Goal: Task Accomplishment & Management: Manage account settings

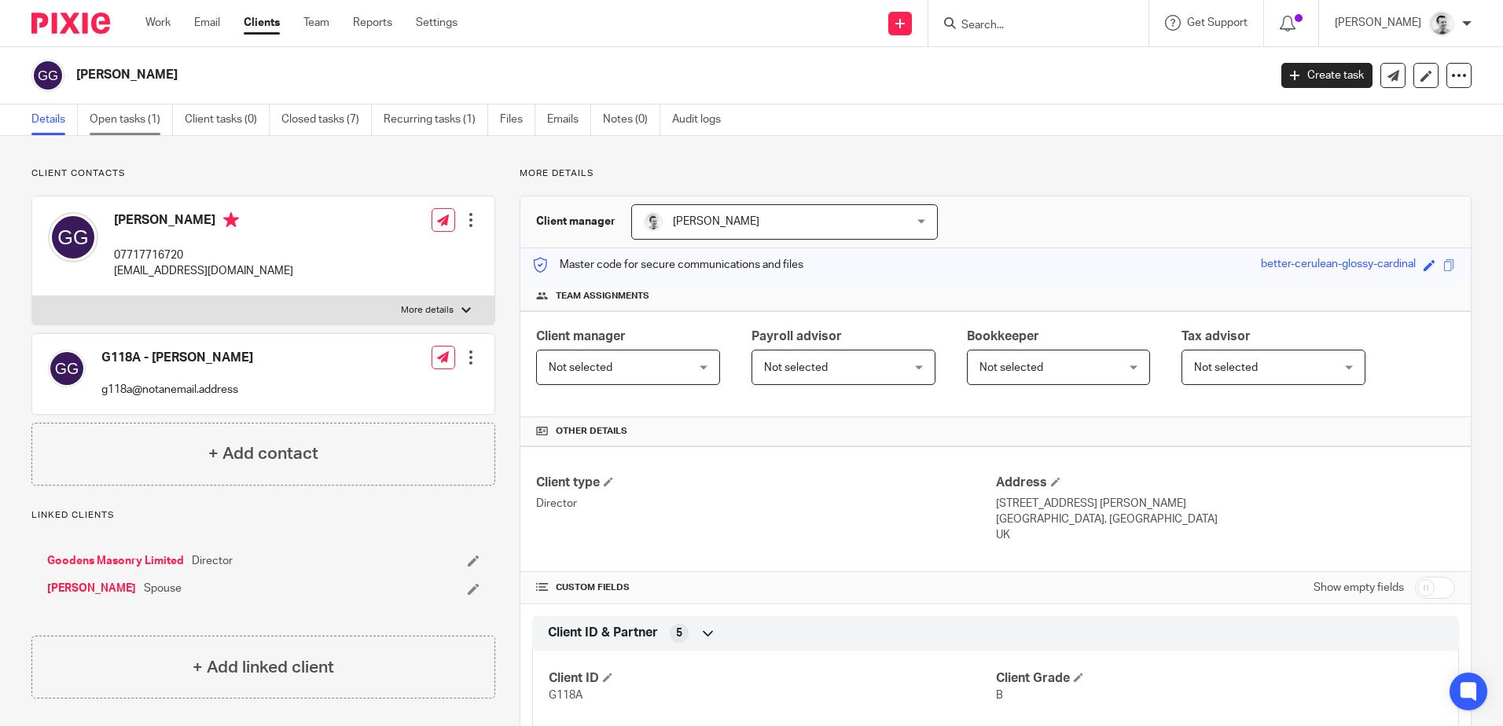
click at [112, 124] on link "Open tasks (1)" at bounding box center [131, 120] width 83 height 31
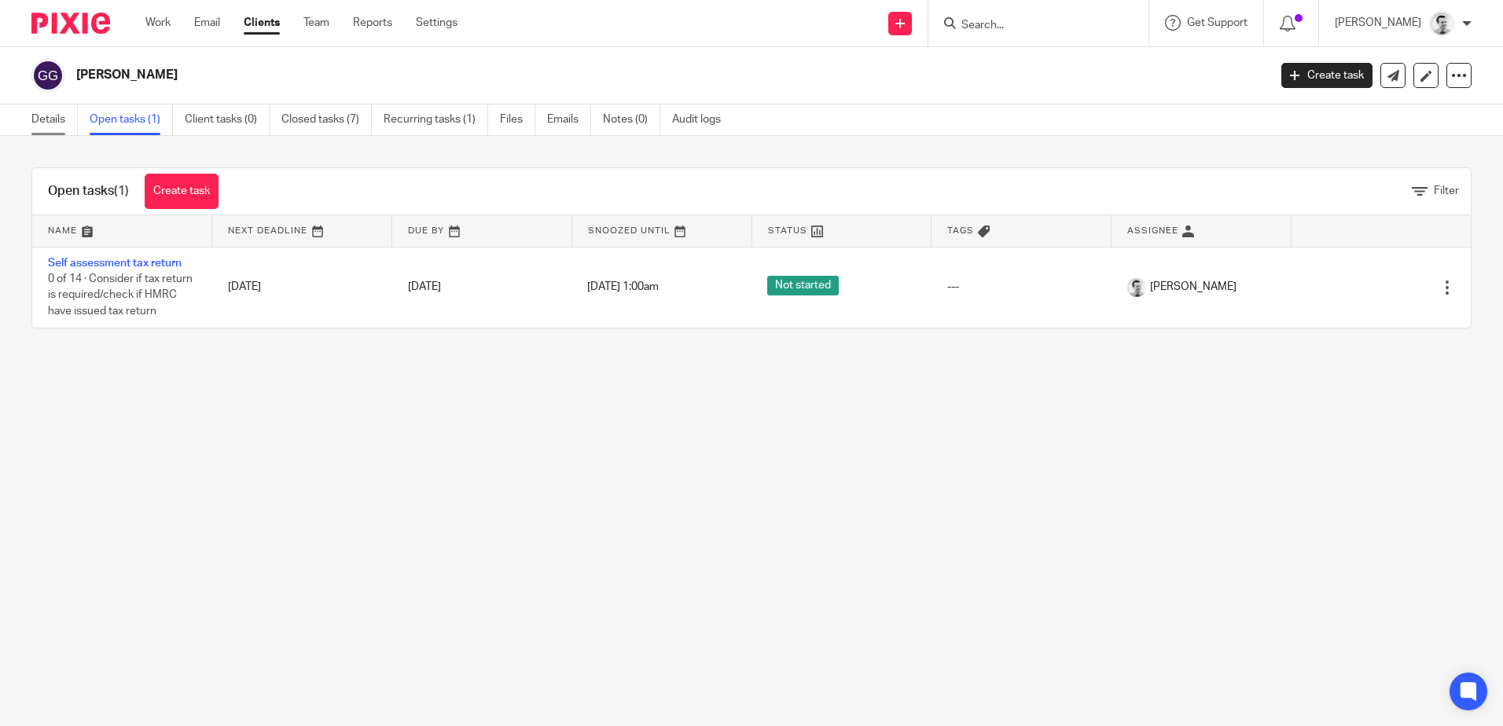
click at [43, 122] on link "Details" at bounding box center [54, 120] width 46 height 31
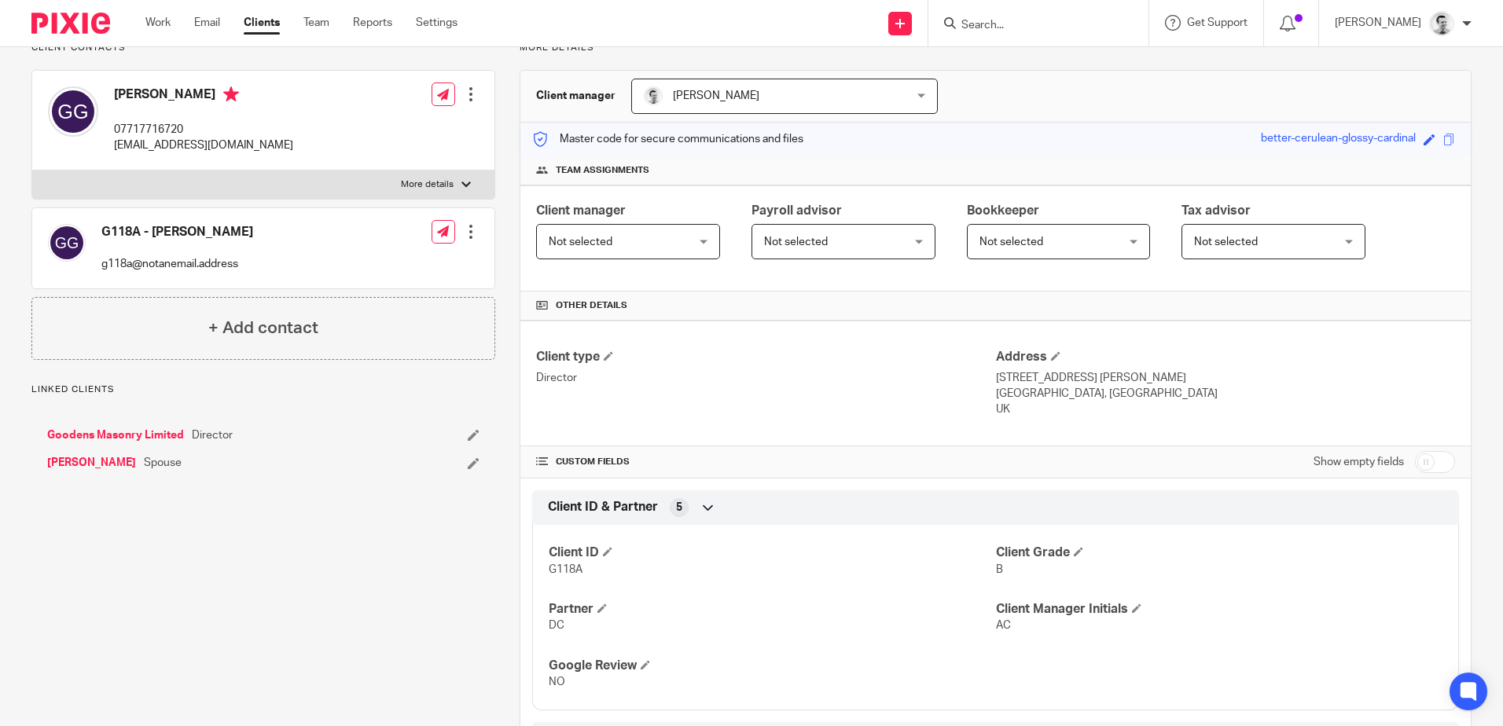
scroll to position [157, 0]
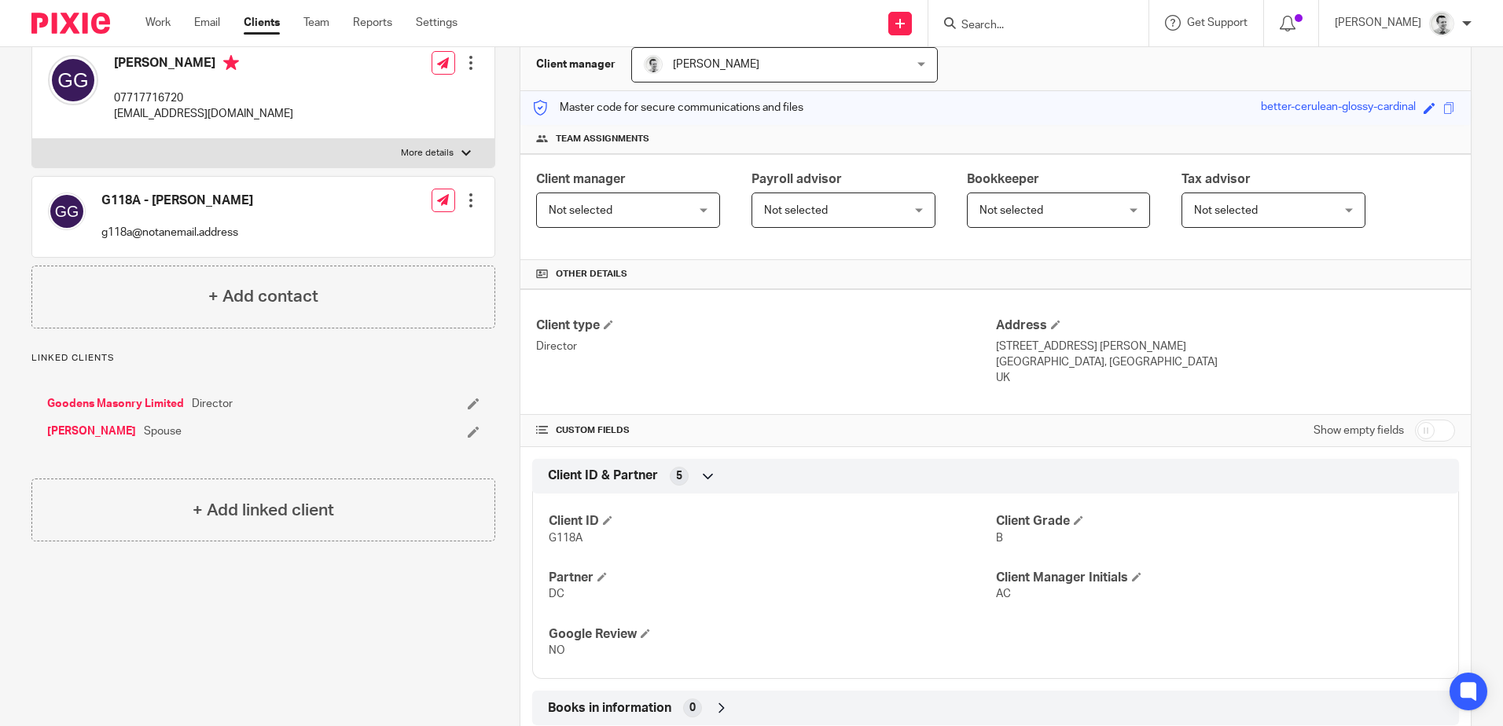
click at [119, 401] on link "Goodens Masonry Limited" at bounding box center [115, 404] width 137 height 16
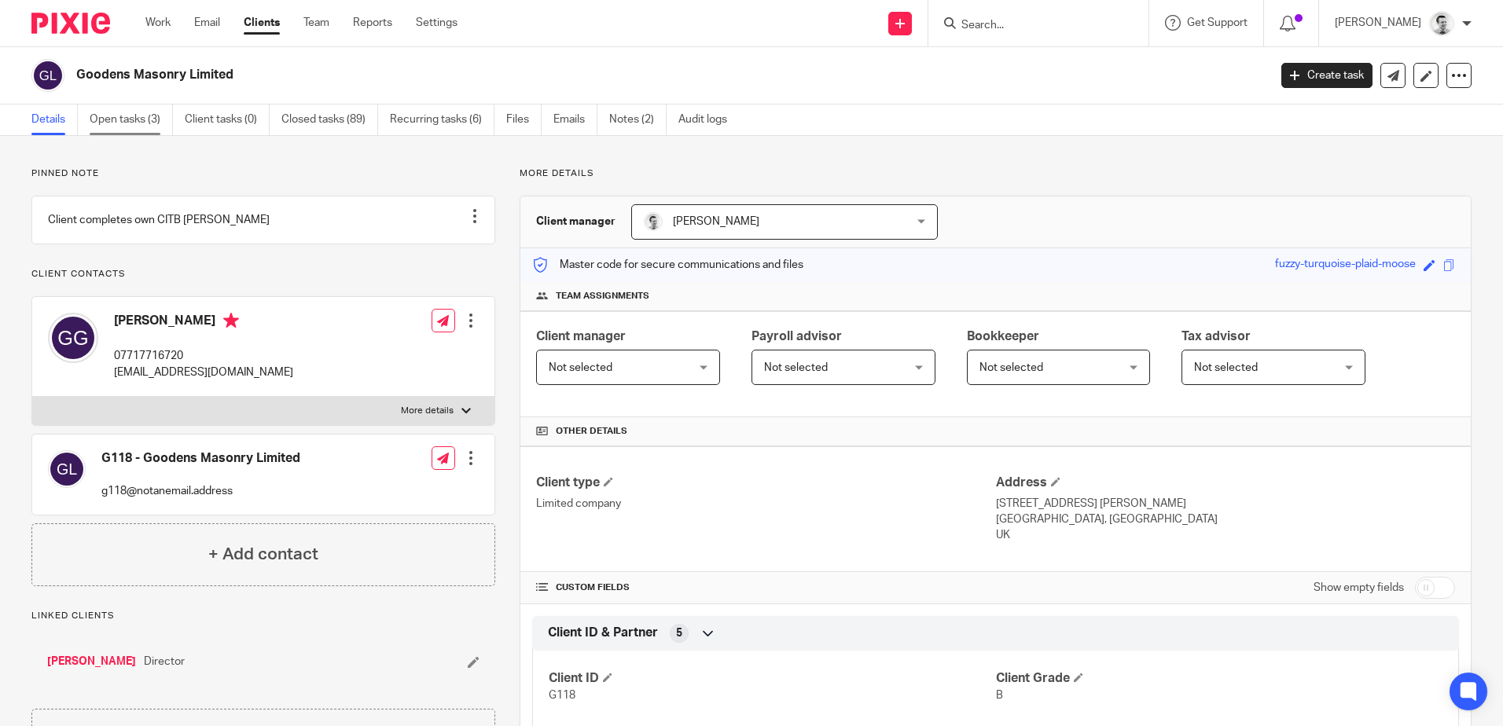
click at [112, 122] on link "Open tasks (3)" at bounding box center [131, 120] width 83 height 31
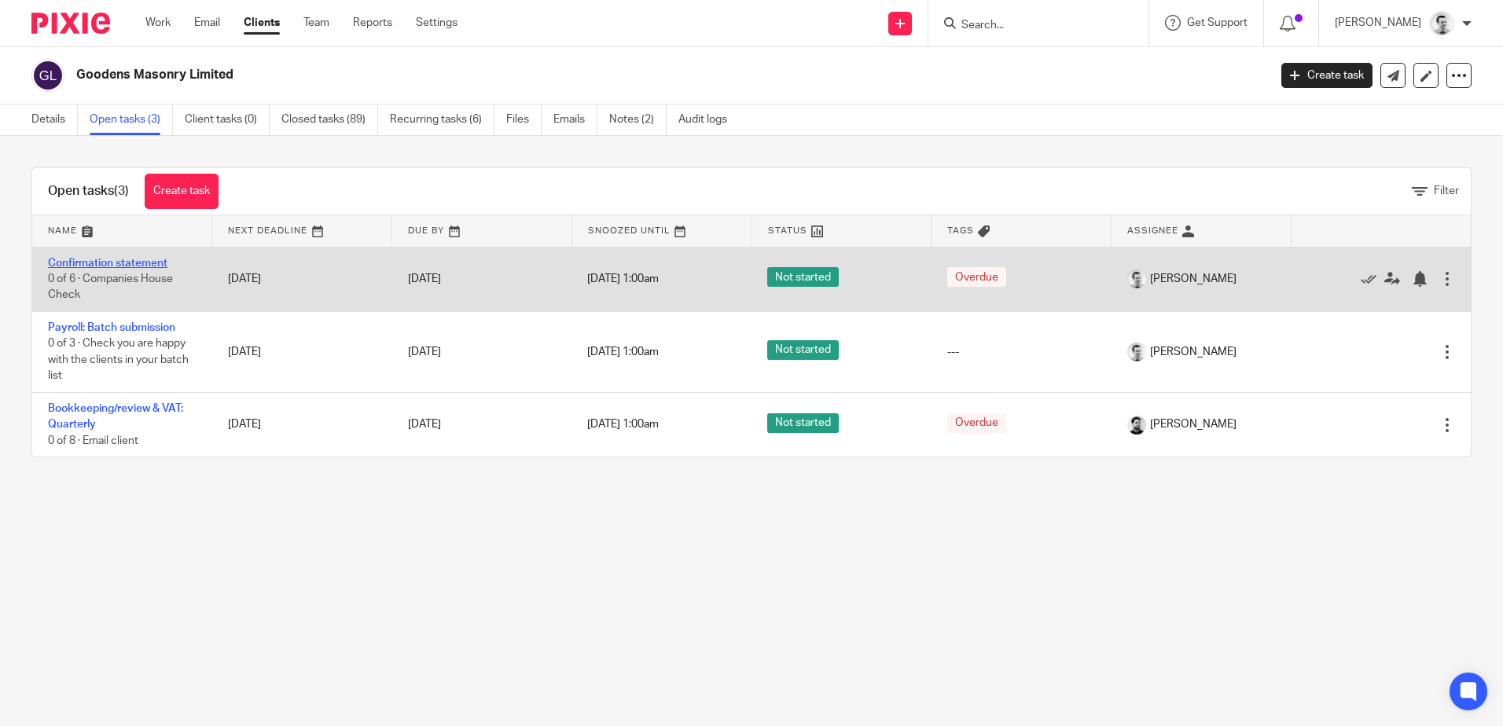
click at [122, 260] on link "Confirmation statement" at bounding box center [107, 263] width 119 height 11
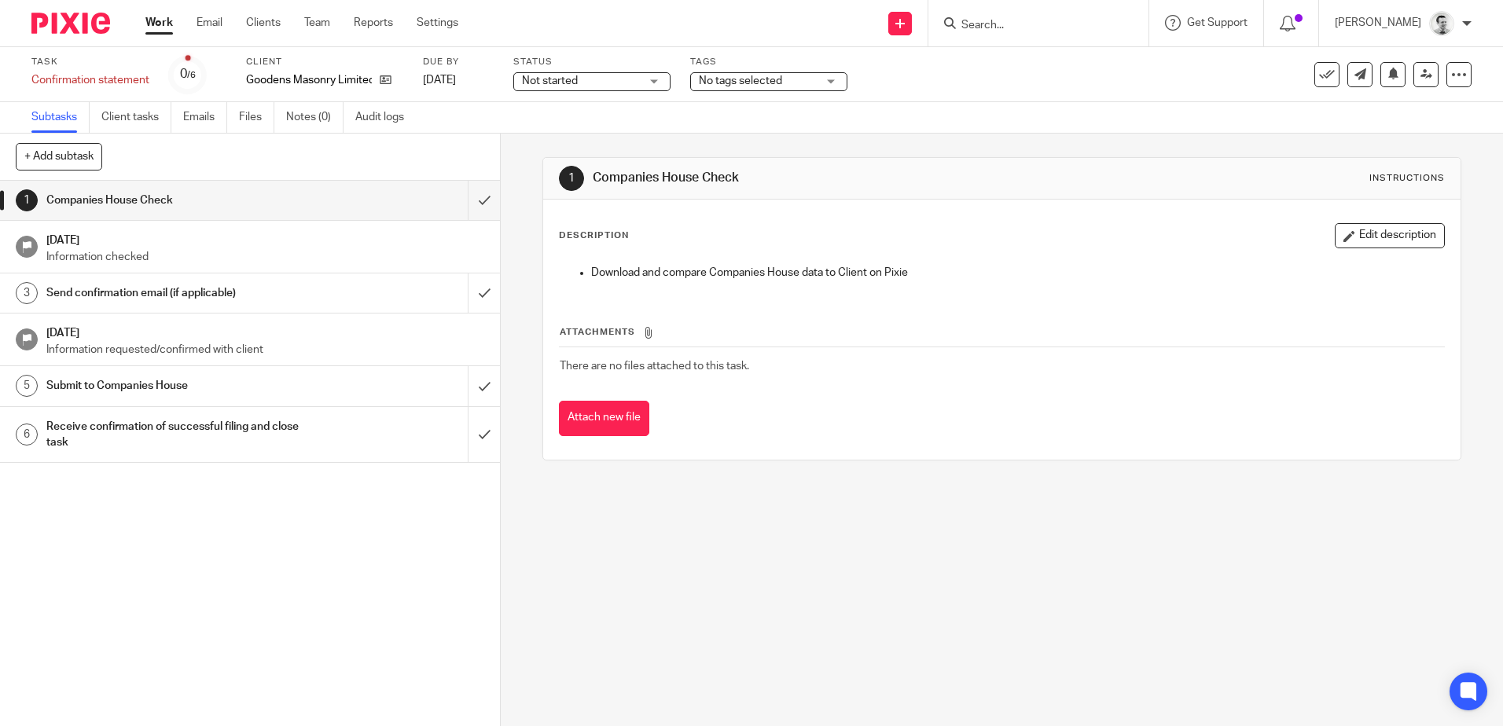
click at [1149, 71] on div "Task Confirmation statement Save Confirmation statement 0 /6 Client Goodens Mas…" at bounding box center [631, 75] width 1200 height 38
click at [1319, 77] on icon at bounding box center [1327, 75] width 16 height 16
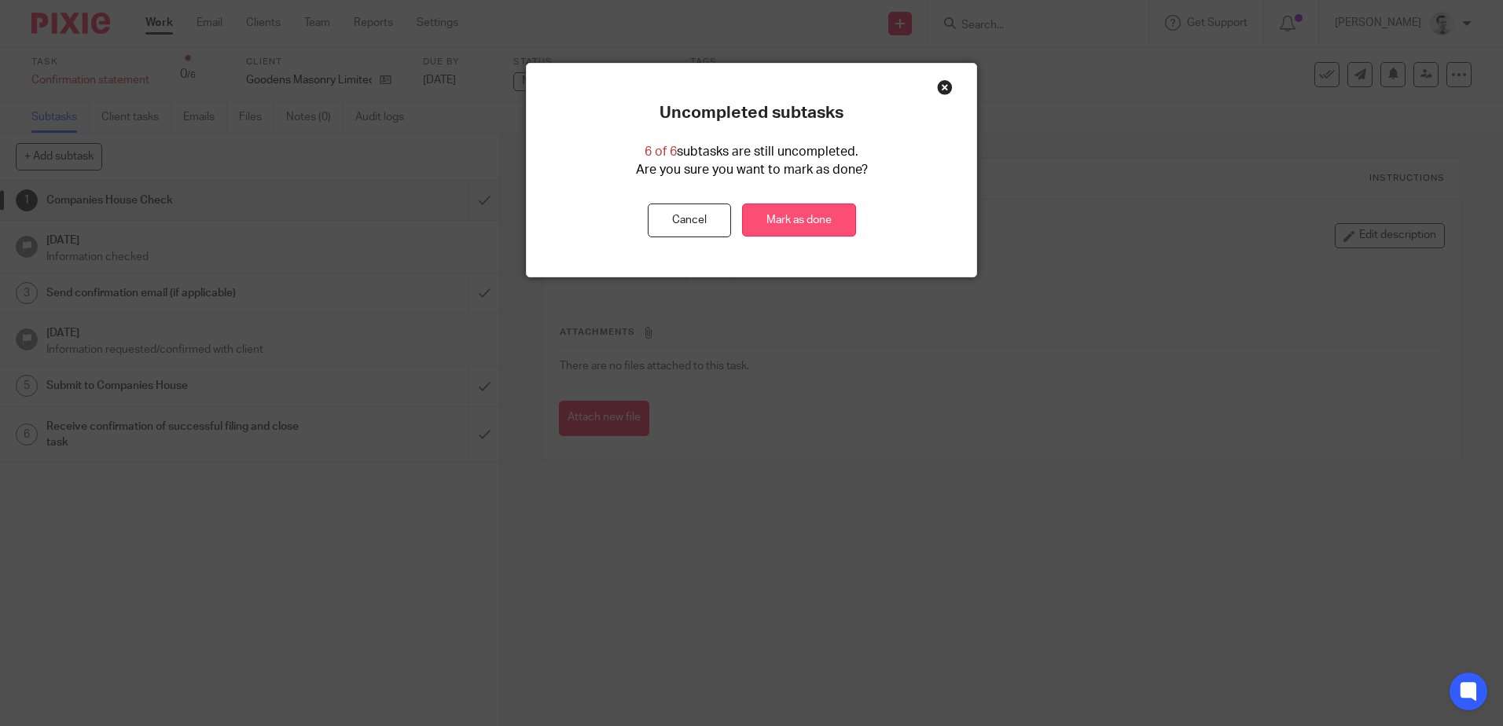
click at [810, 217] on link "Mark as done" at bounding box center [799, 221] width 114 height 34
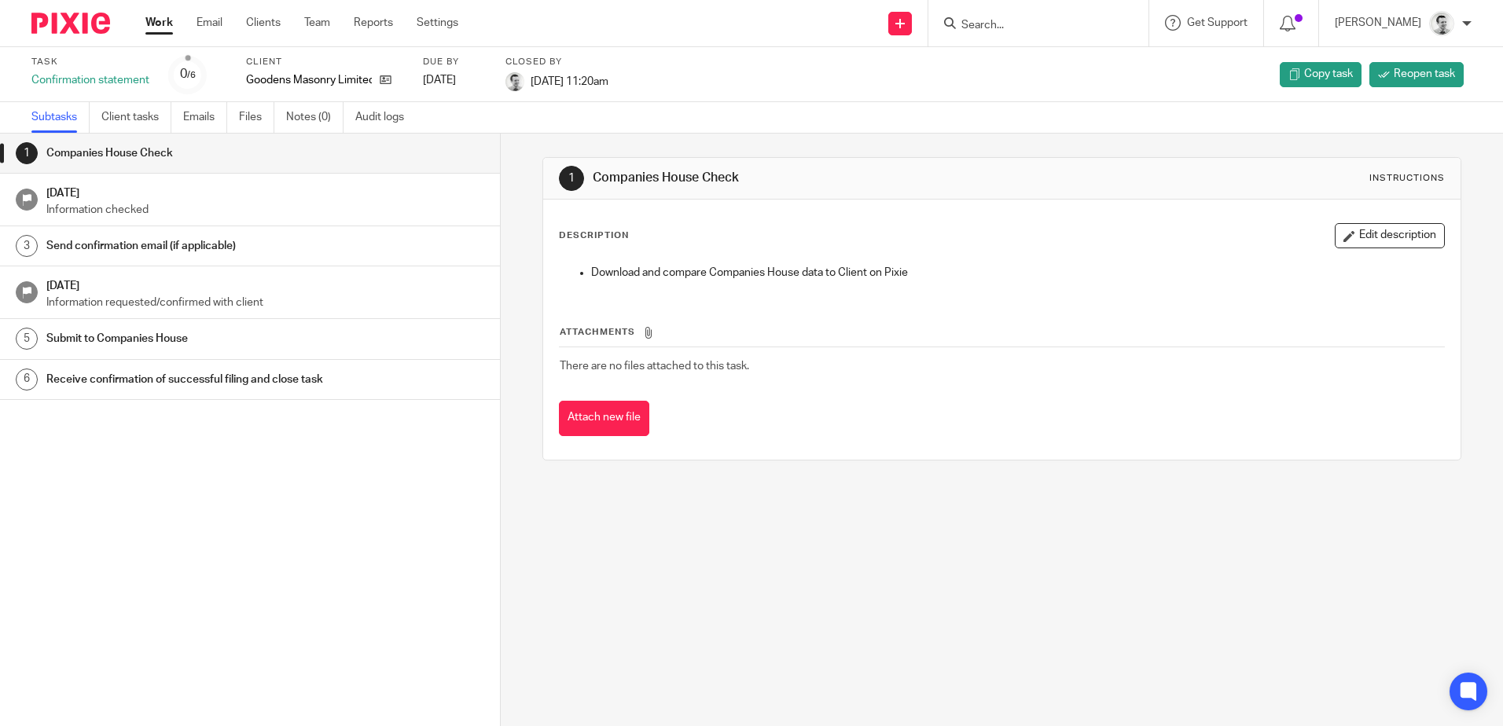
click at [161, 21] on link "Work" at bounding box center [159, 23] width 28 height 16
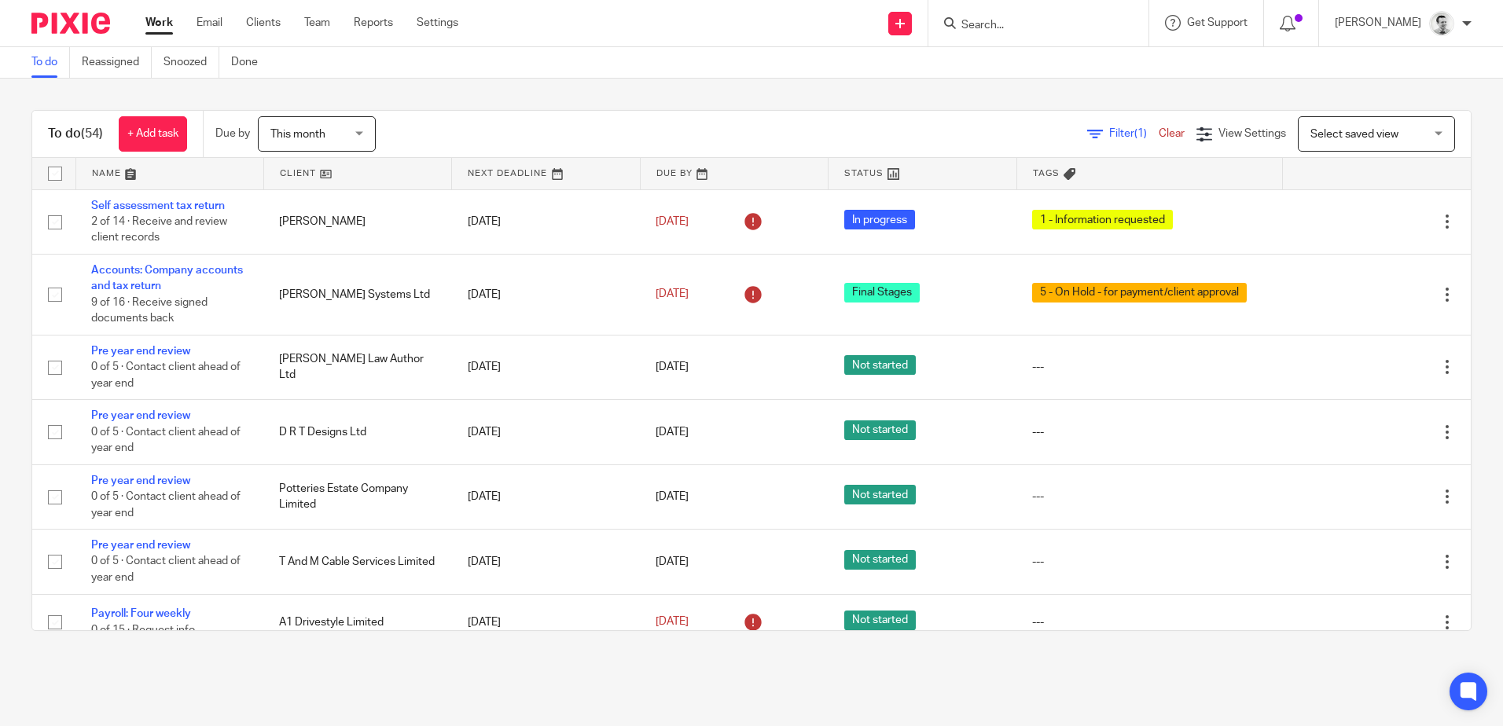
click at [1048, 92] on div "To do (54) + Add task Due by This month This month Today Tomorrow This week Nex…" at bounding box center [751, 371] width 1503 height 584
click at [111, 173] on link at bounding box center [169, 173] width 187 height 31
click at [292, 167] on link at bounding box center [357, 173] width 187 height 31
click at [102, 173] on link at bounding box center [169, 173] width 187 height 31
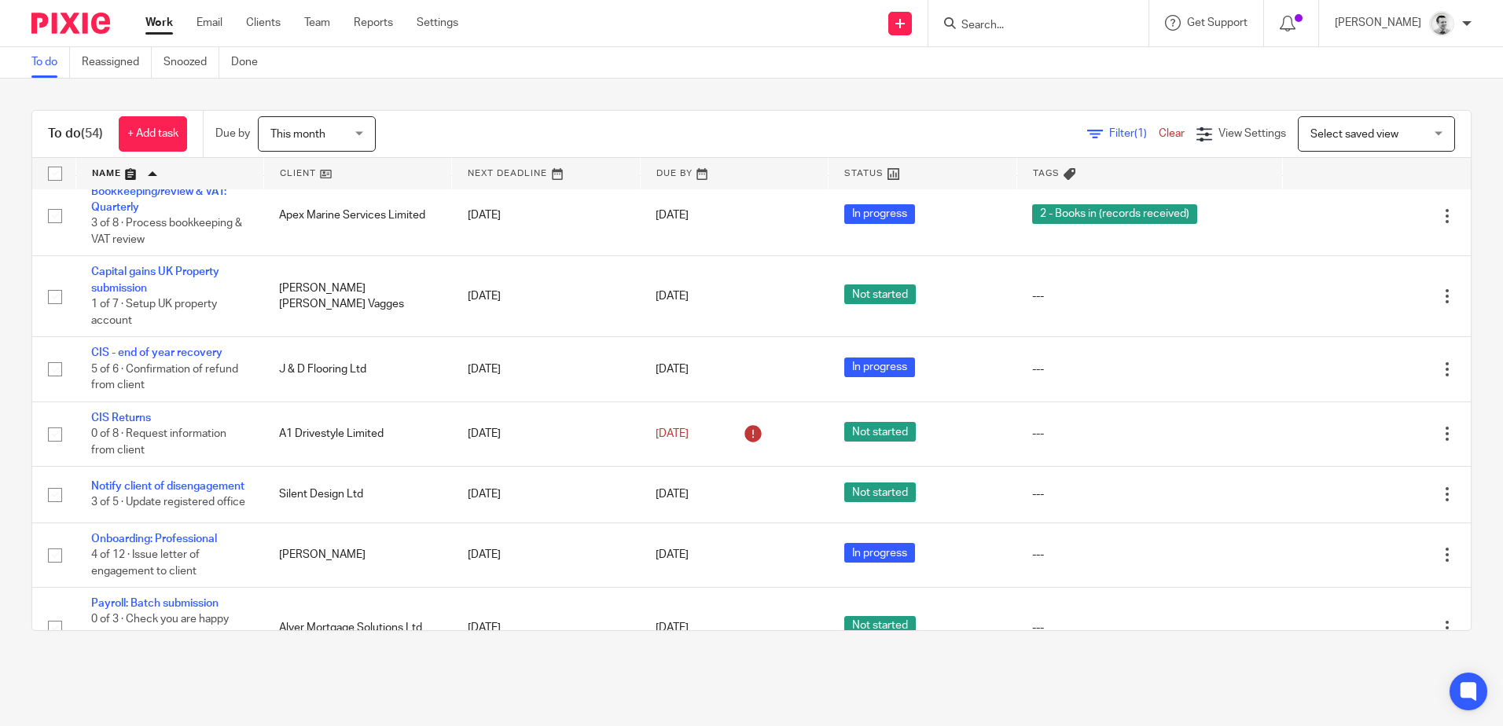
scroll to position [1258, 0]
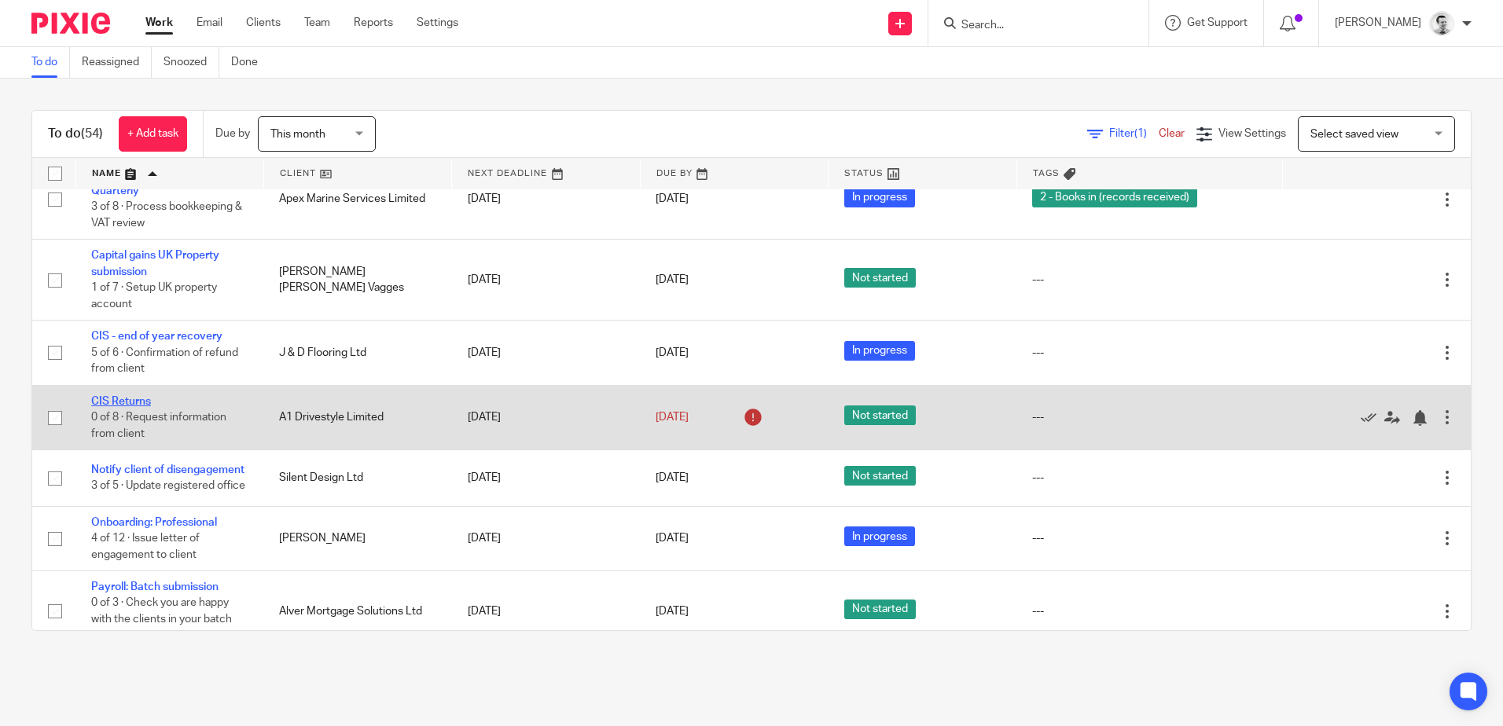
click at [124, 407] on link "CIS Returns" at bounding box center [121, 401] width 60 height 11
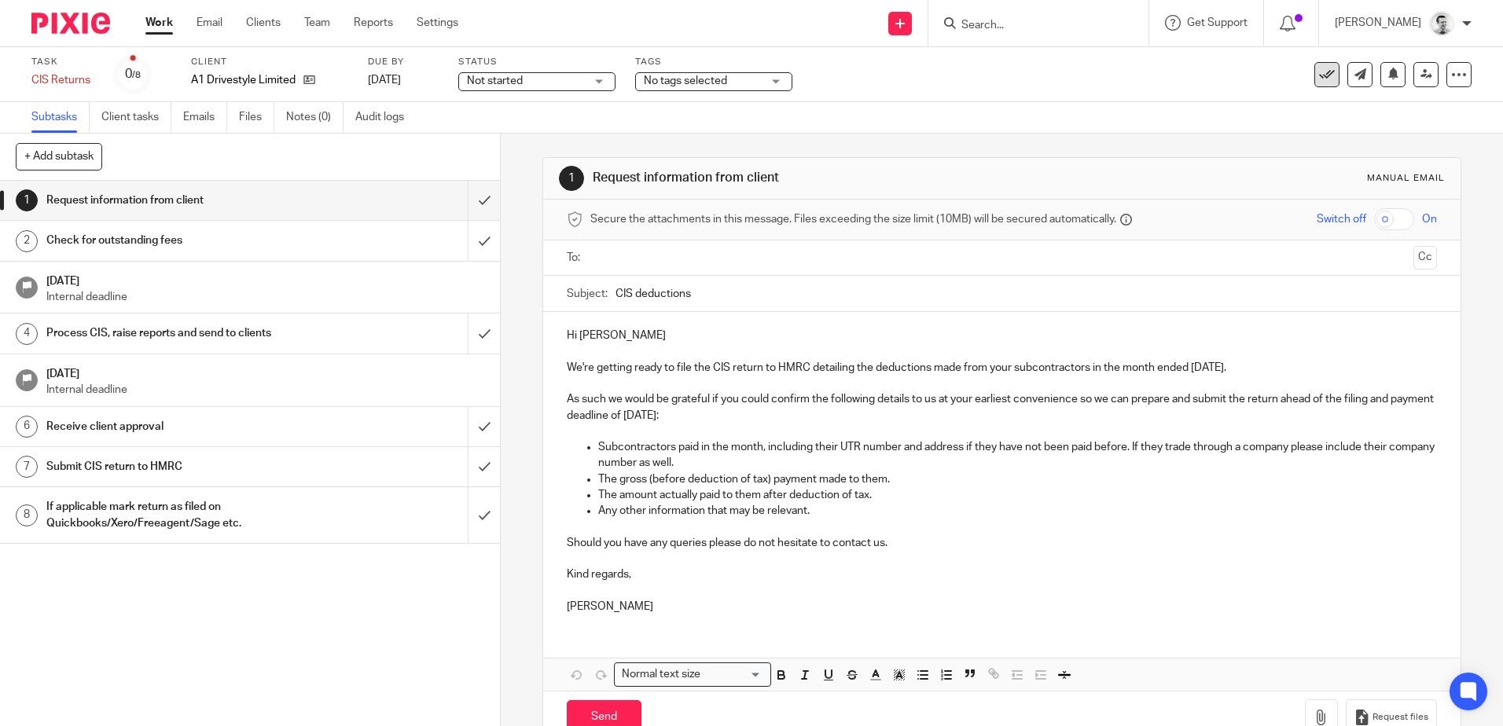
click at [1319, 77] on icon at bounding box center [1327, 75] width 16 height 16
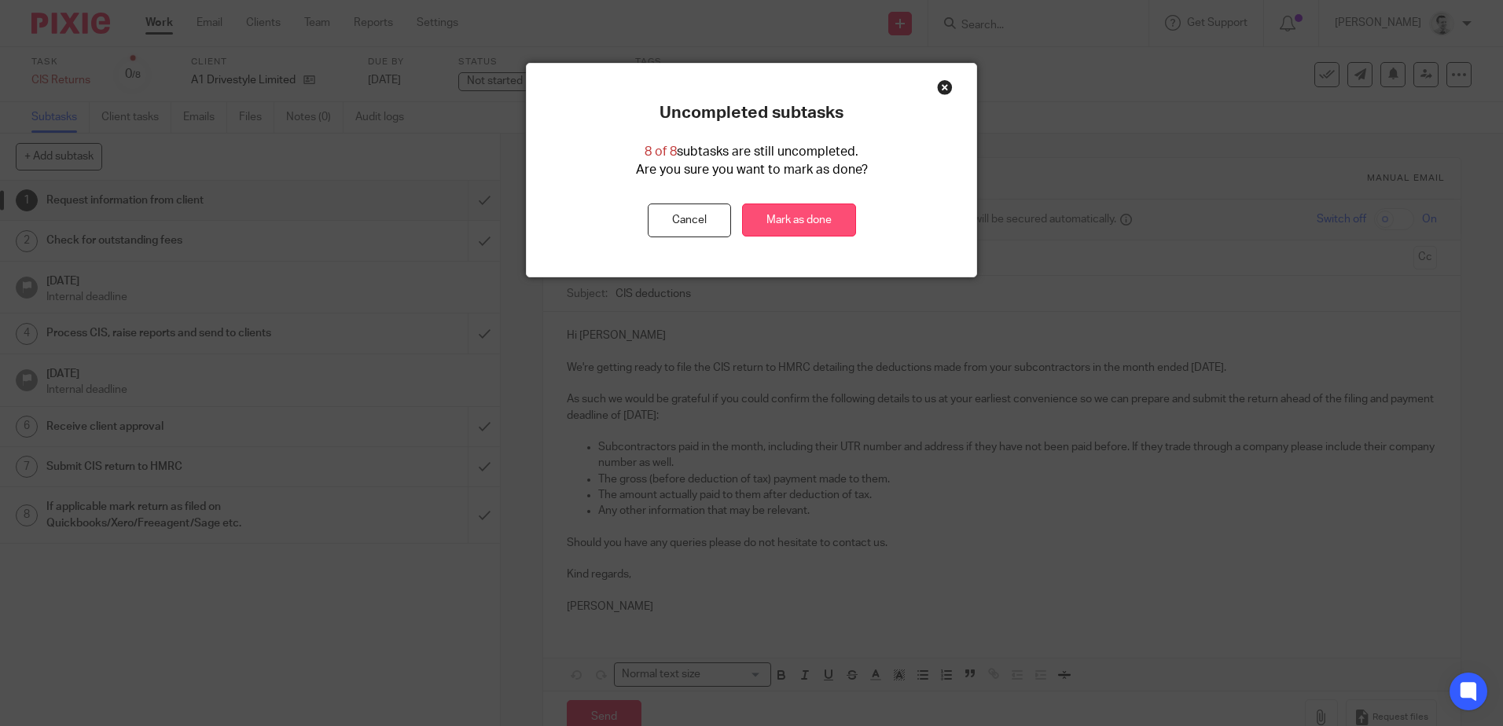
click at [810, 217] on link "Mark as done" at bounding box center [799, 221] width 114 height 34
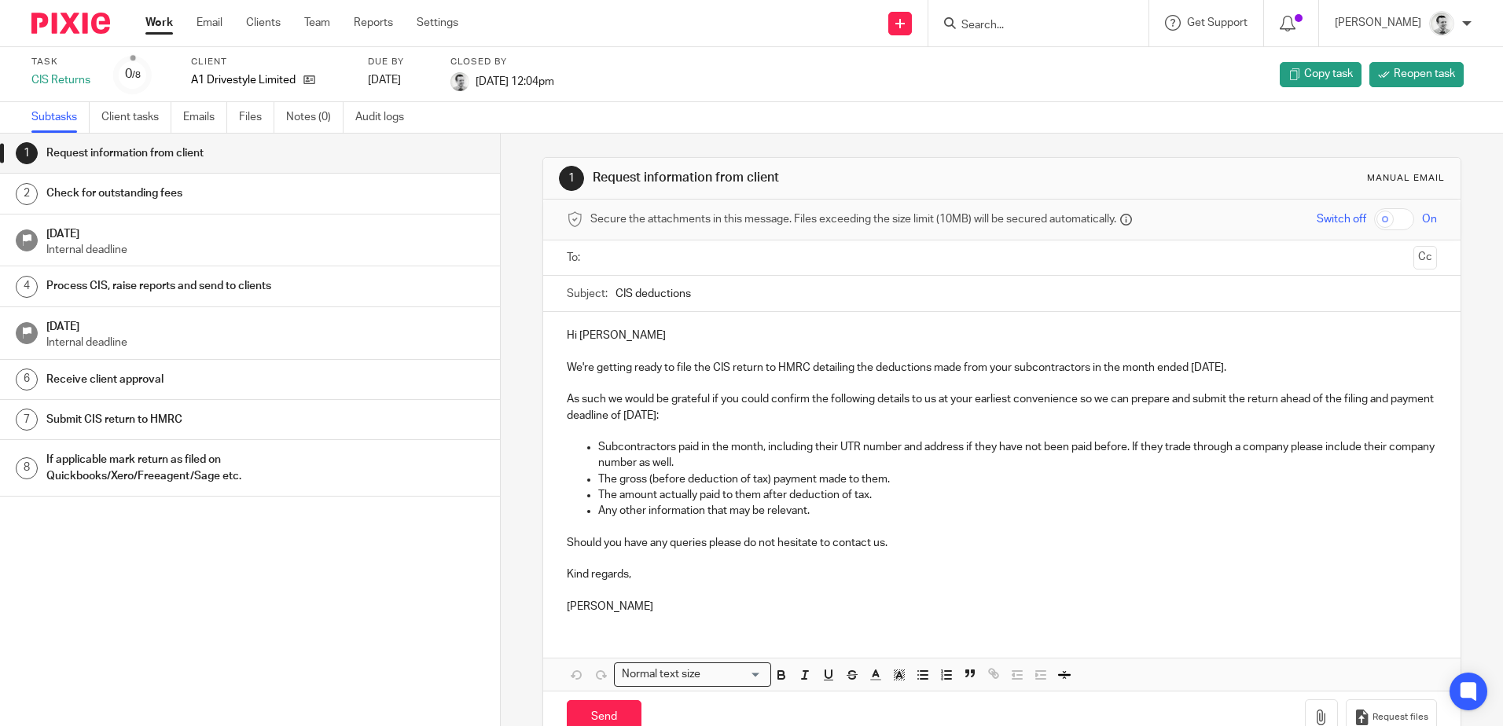
click at [158, 21] on link "Work" at bounding box center [159, 23] width 28 height 16
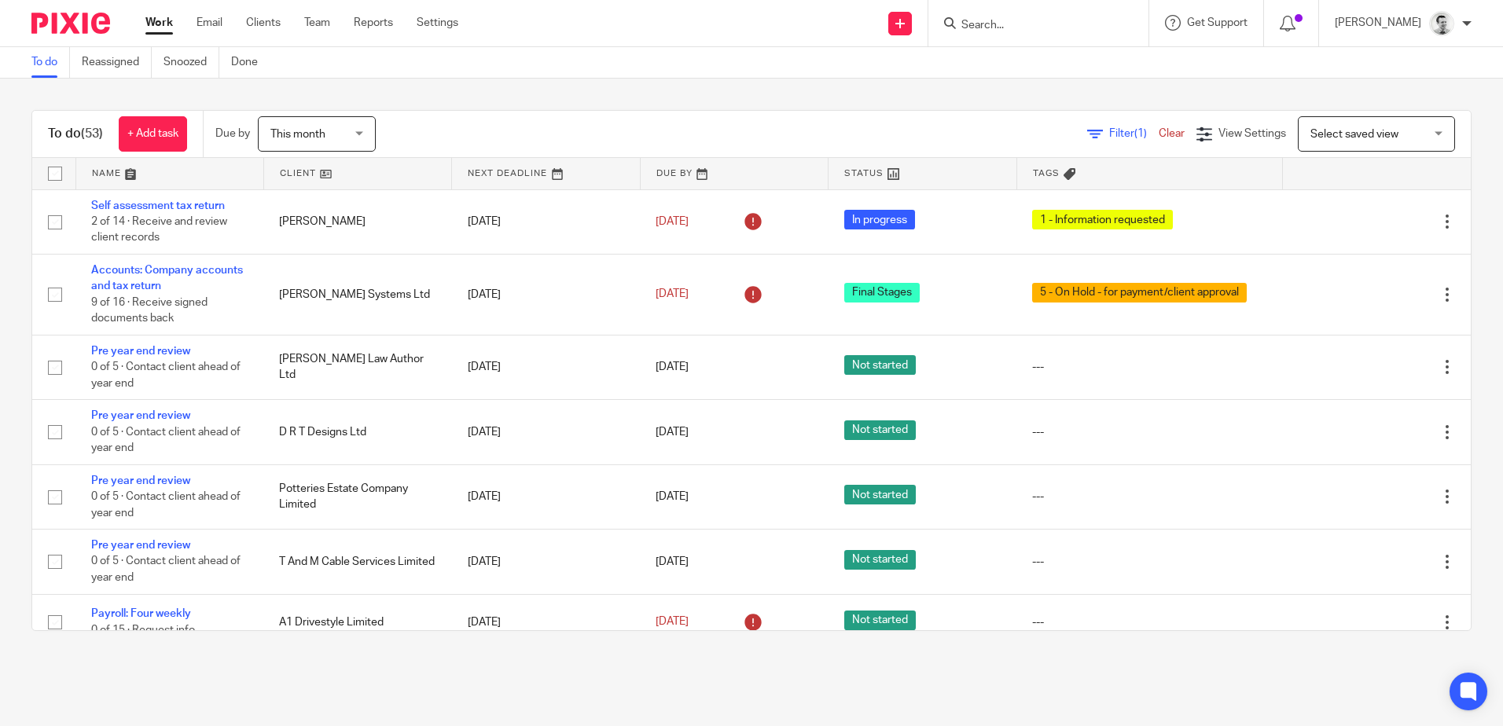
click at [108, 171] on link at bounding box center [169, 173] width 187 height 31
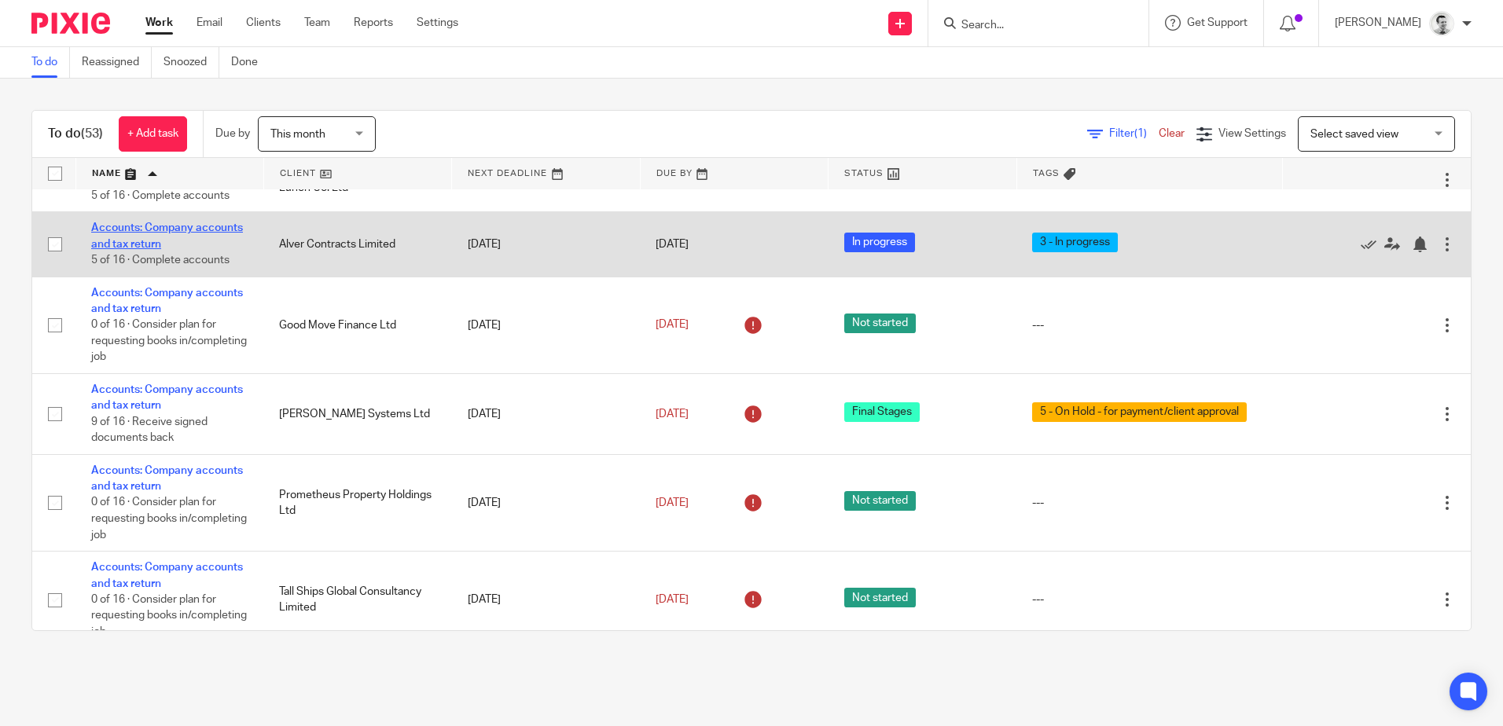
scroll to position [157, 0]
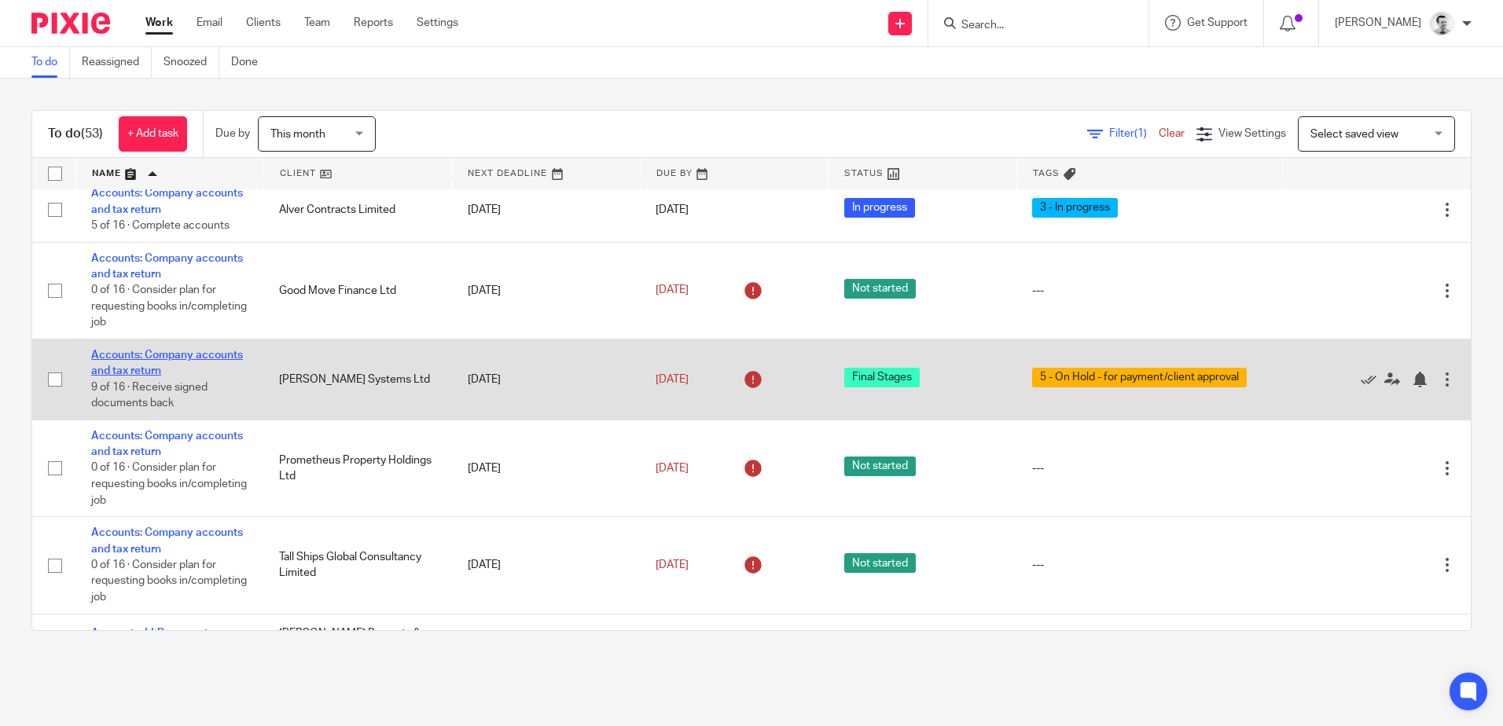
click at [119, 376] on link "Accounts: Company accounts and tax return" at bounding box center [167, 363] width 152 height 27
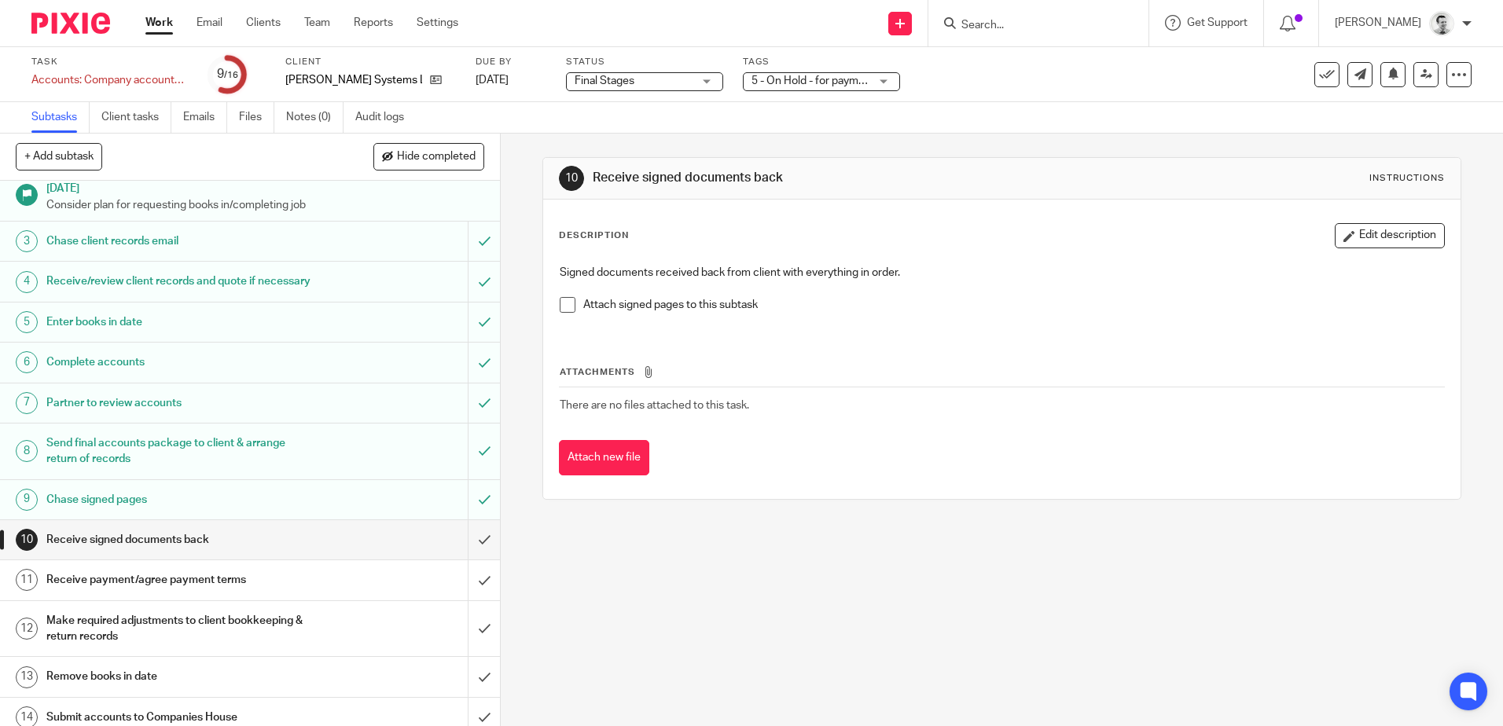
scroll to position [177, 0]
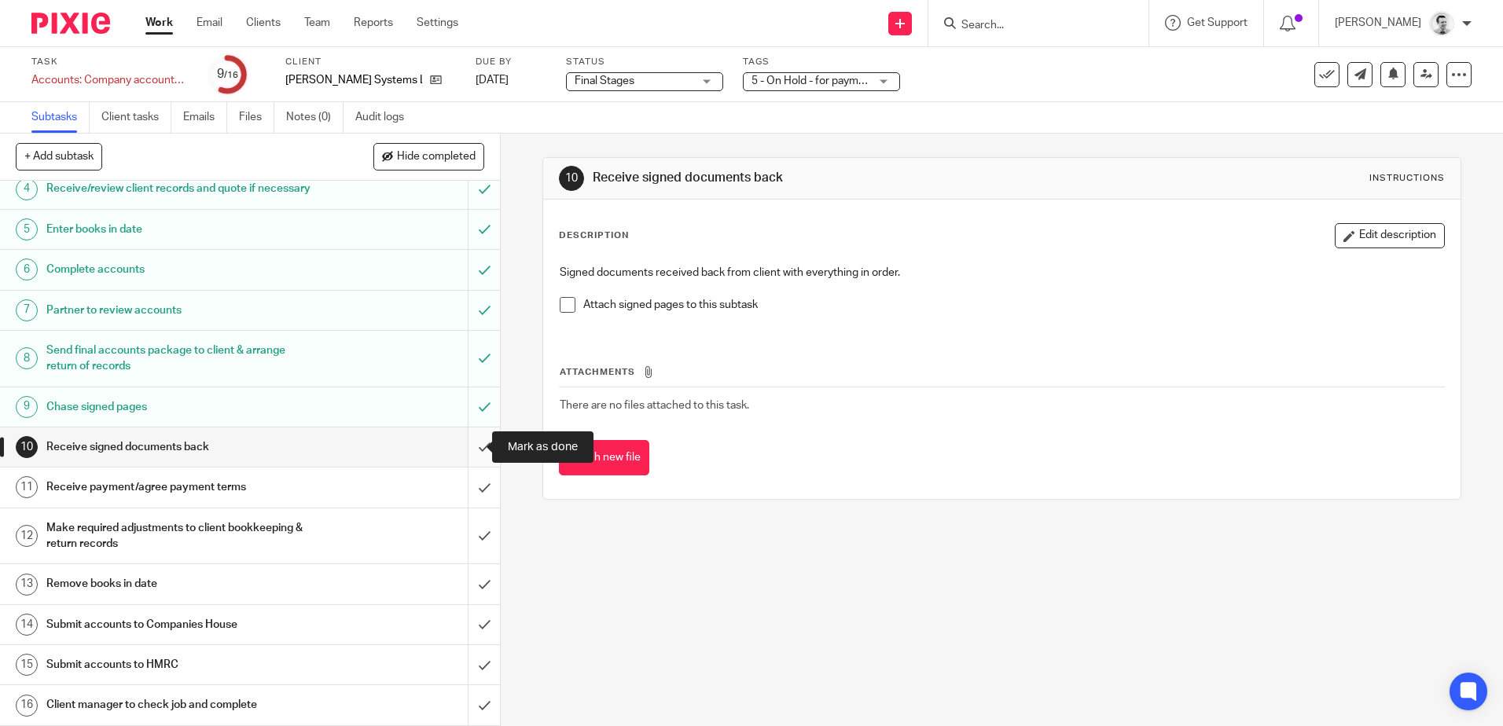
click at [473, 447] on input "submit" at bounding box center [250, 447] width 500 height 39
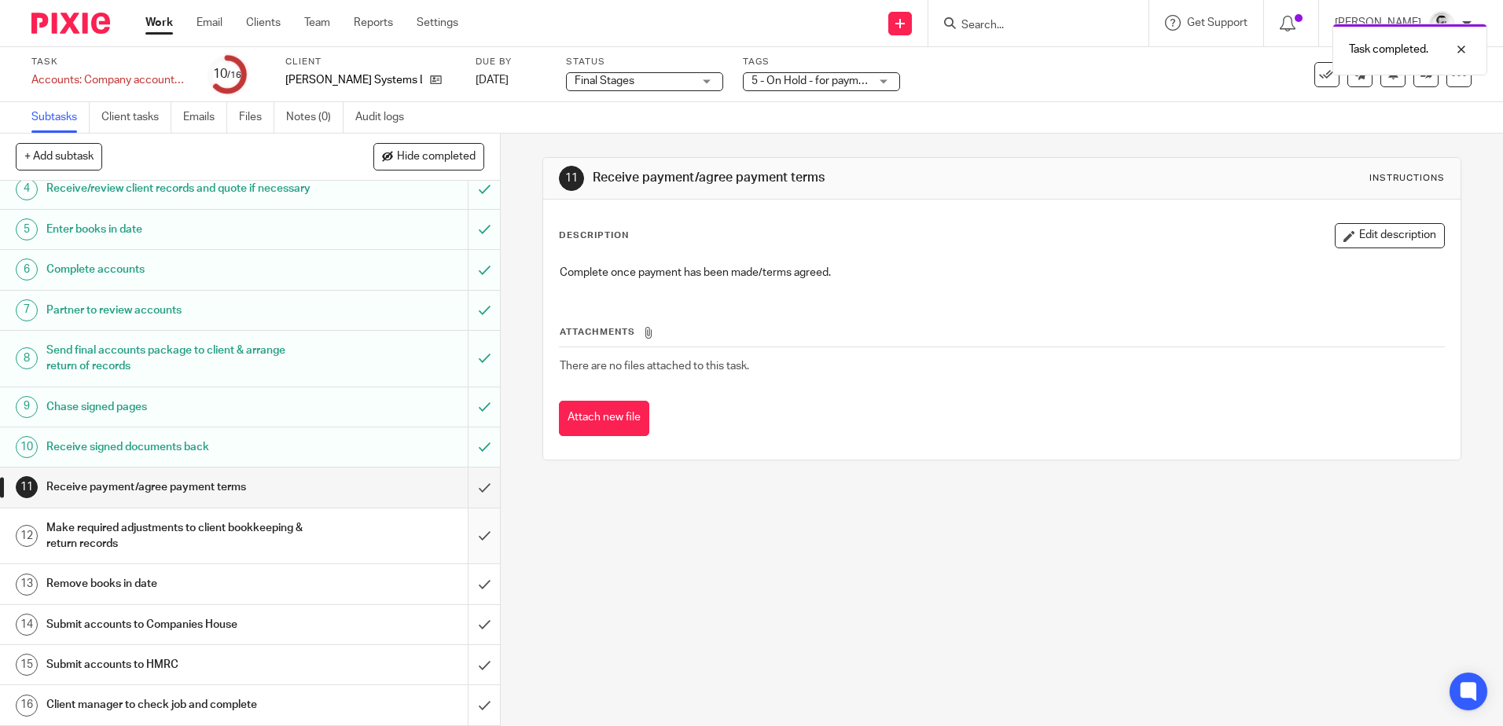
scroll to position [177, 0]
click at [472, 490] on input "submit" at bounding box center [250, 487] width 500 height 39
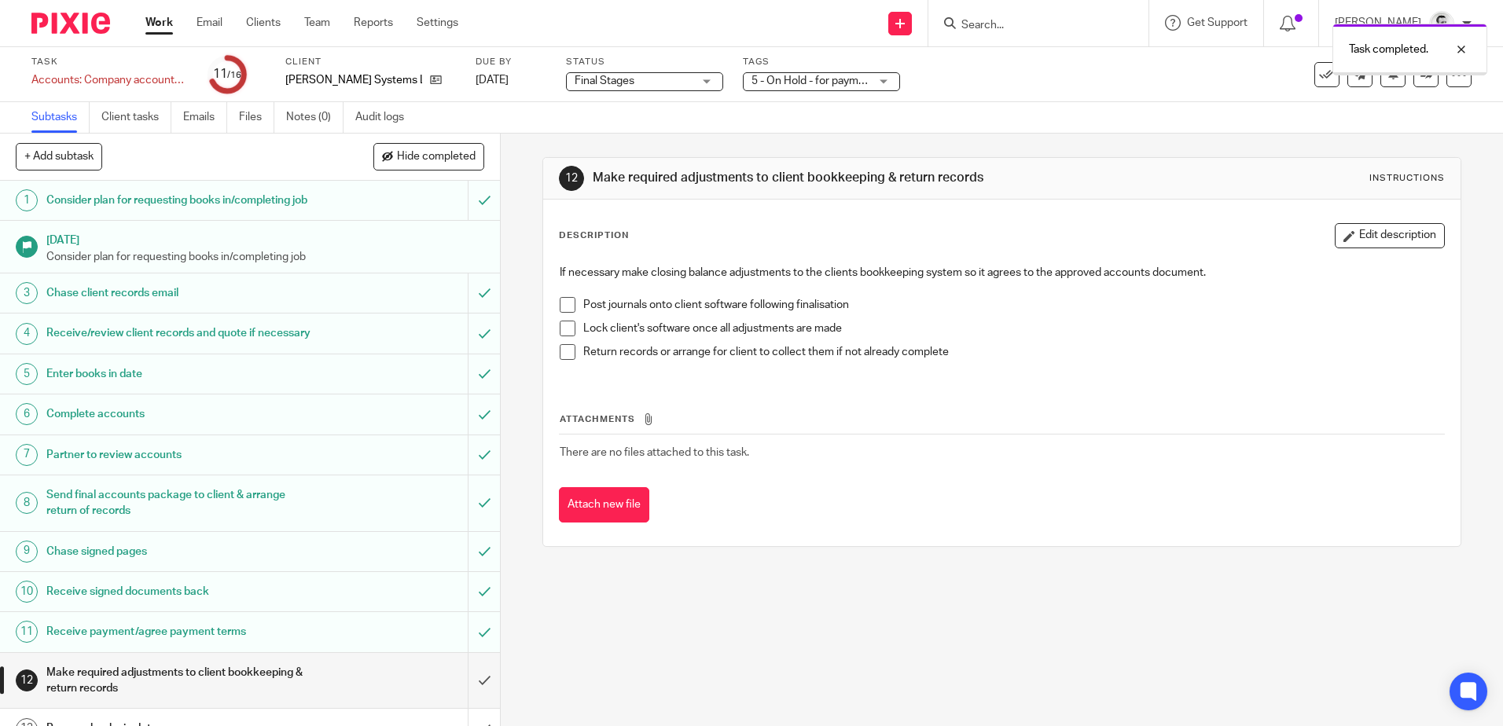
scroll to position [177, 0]
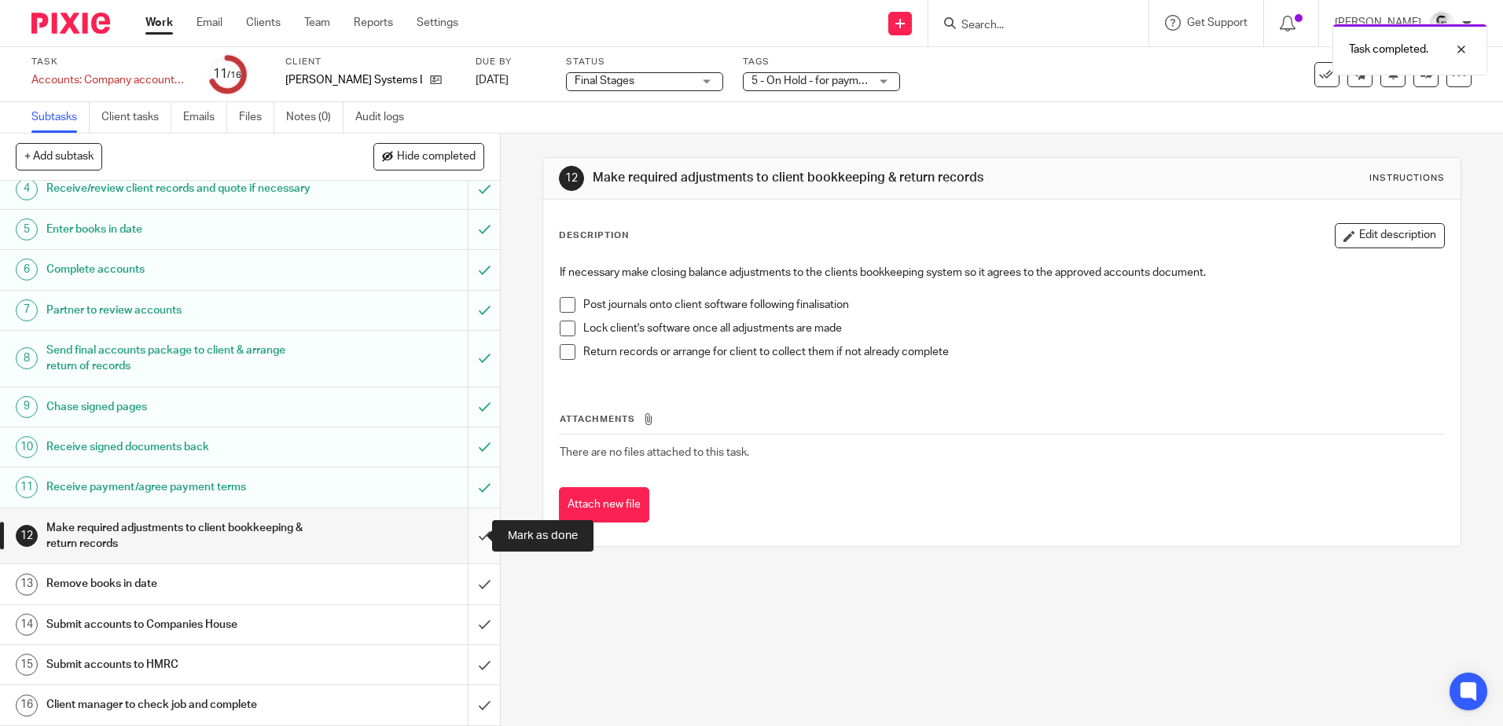
click at [466, 536] on input "submit" at bounding box center [250, 537] width 500 height 56
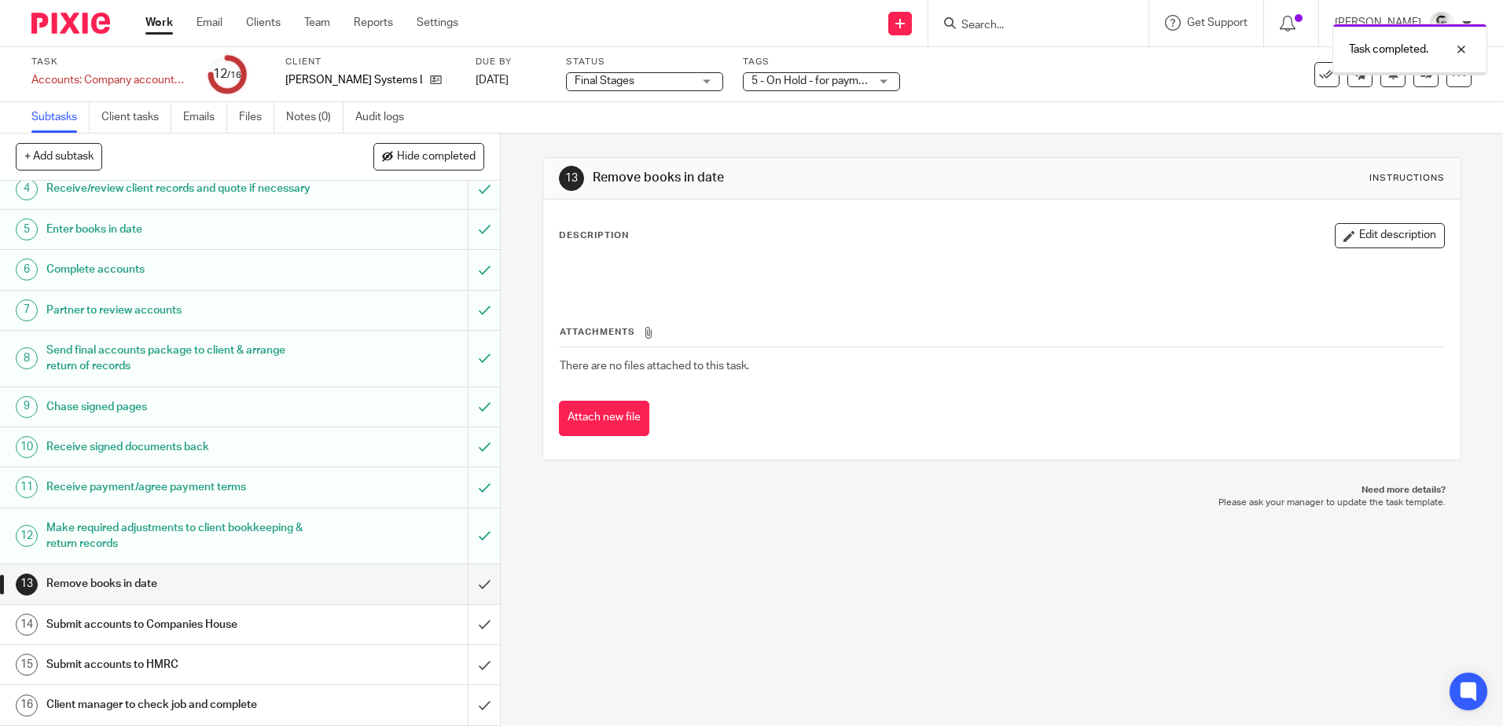
scroll to position [177, 0]
click at [469, 587] on input "submit" at bounding box center [250, 583] width 500 height 39
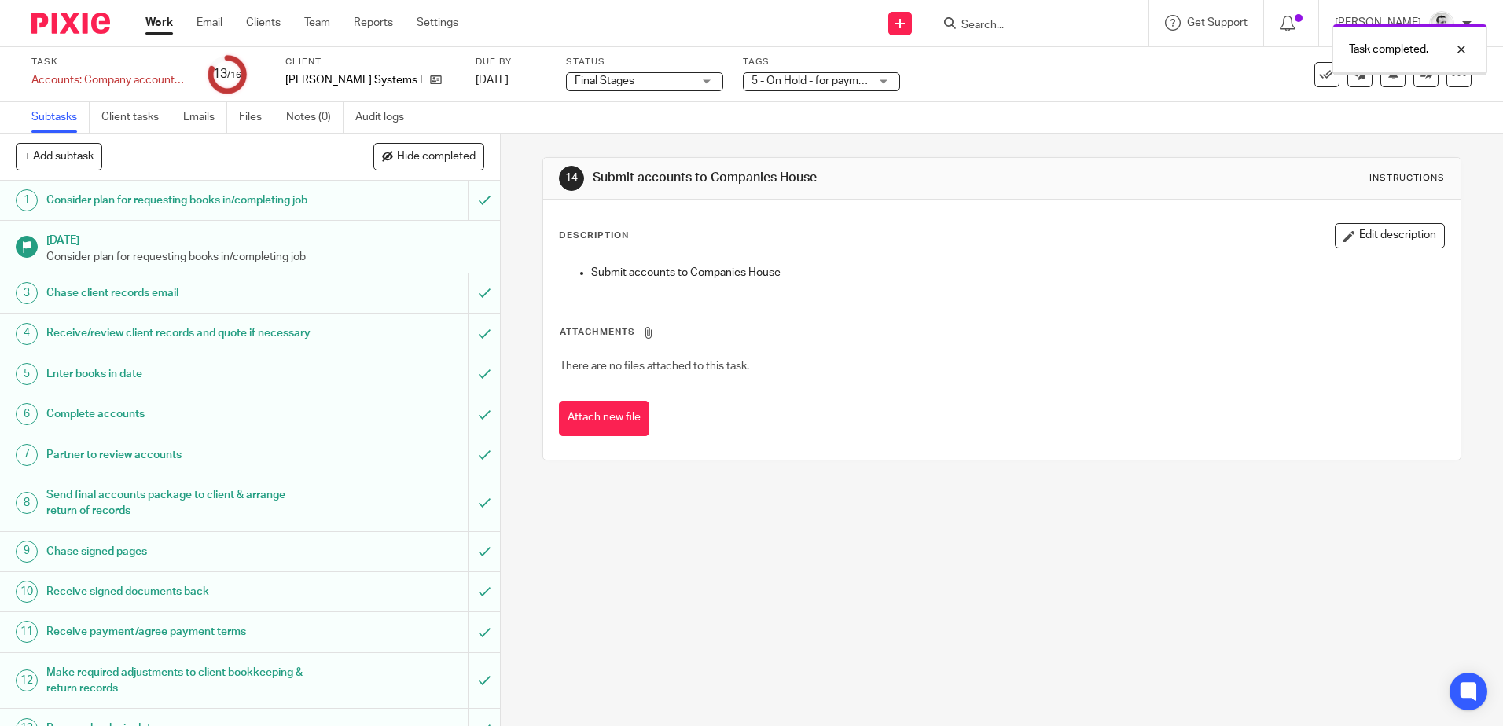
scroll to position [177, 0]
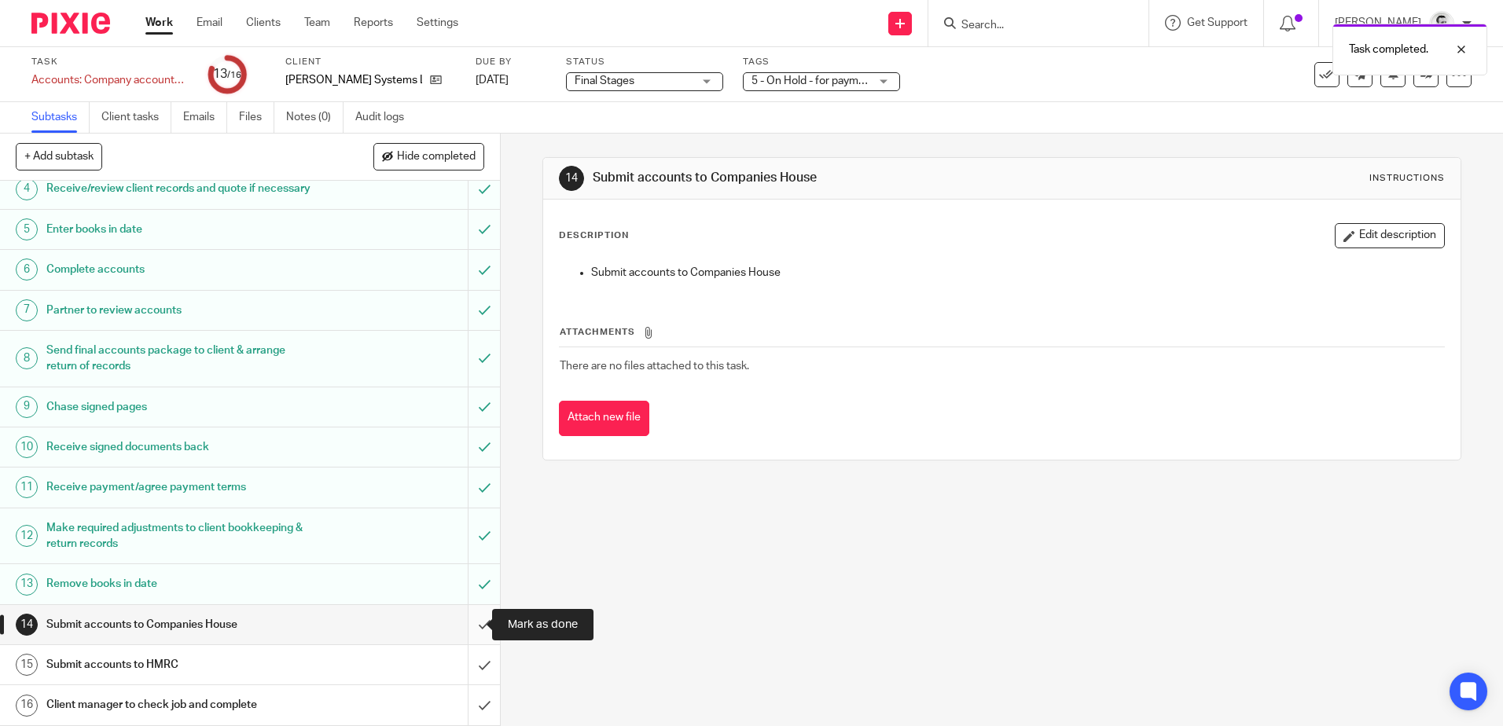
click at [472, 624] on input "submit" at bounding box center [250, 624] width 500 height 39
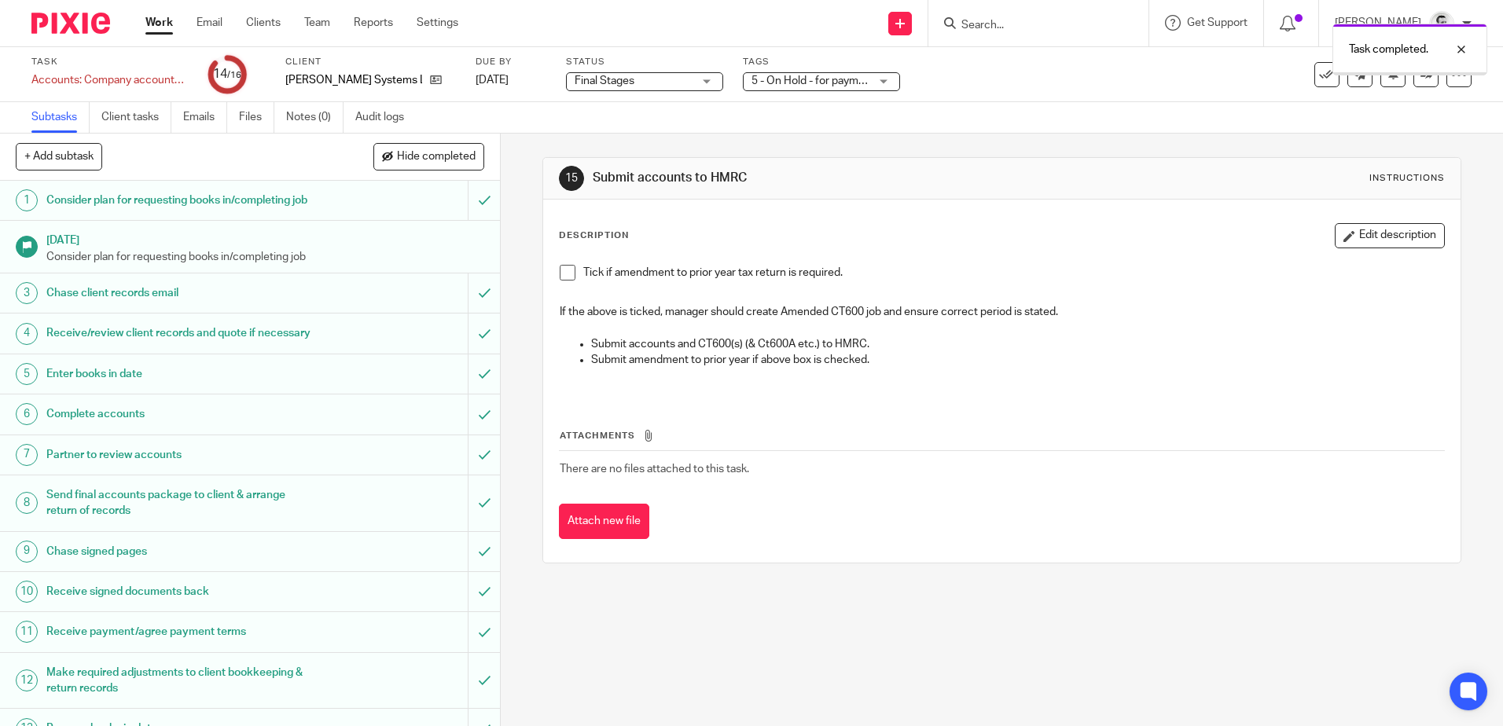
scroll to position [177, 0]
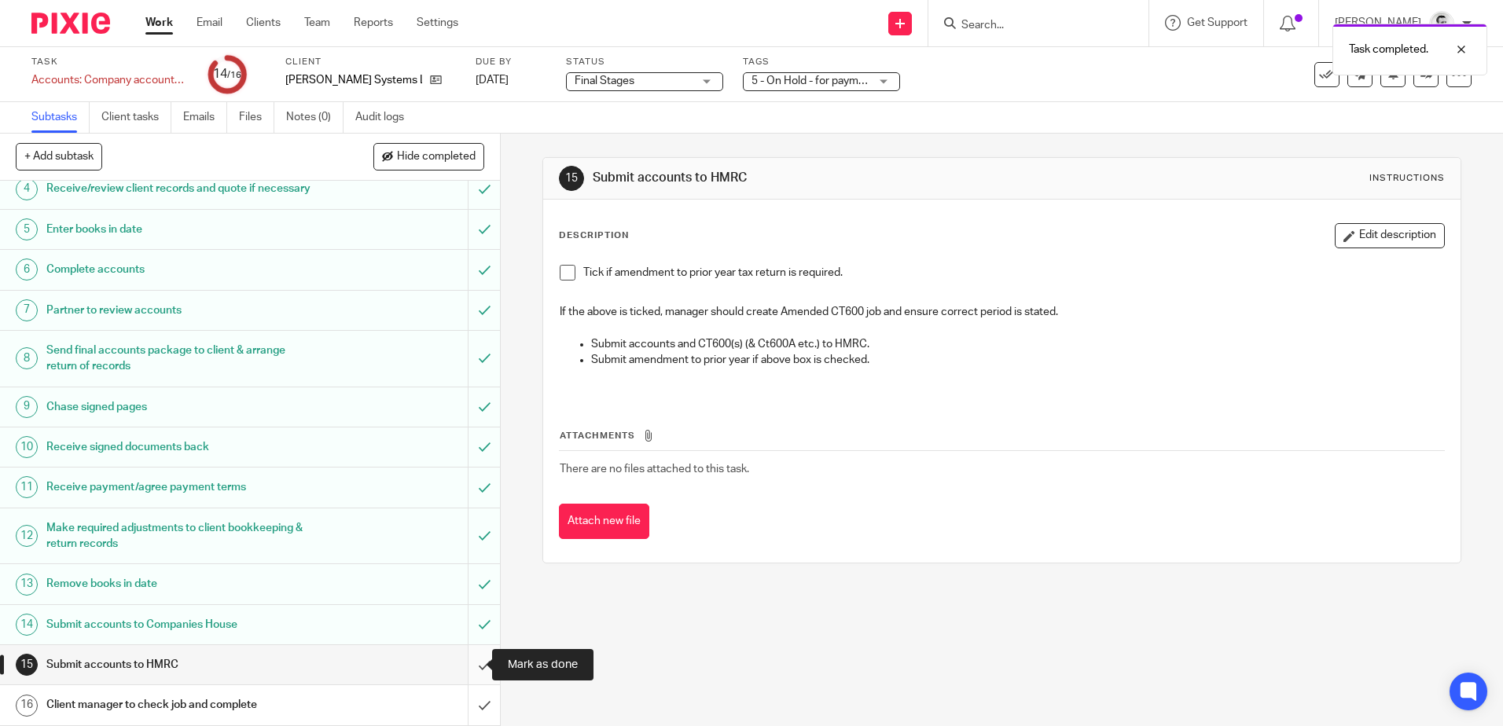
click at [467, 669] on input "submit" at bounding box center [250, 664] width 500 height 39
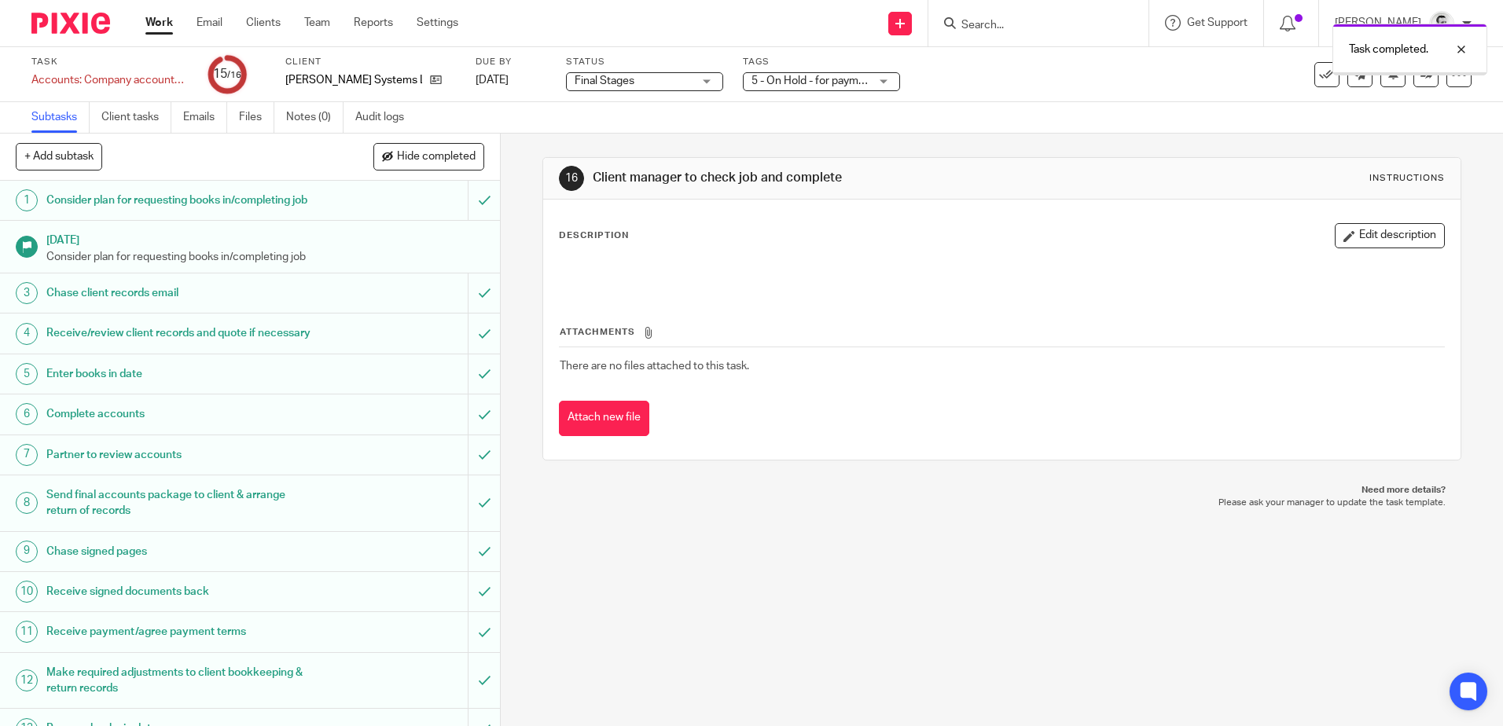
scroll to position [177, 0]
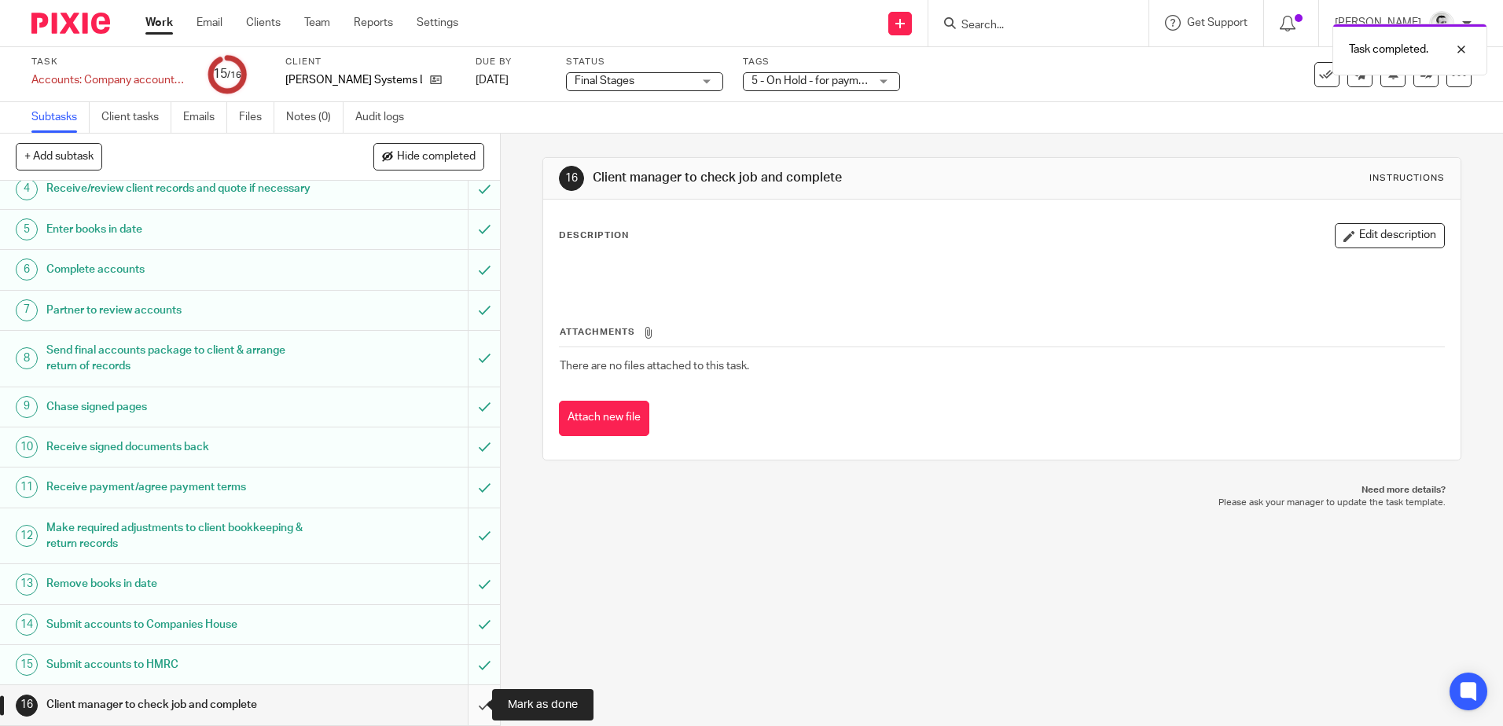
click at [464, 705] on input "submit" at bounding box center [250, 704] width 500 height 39
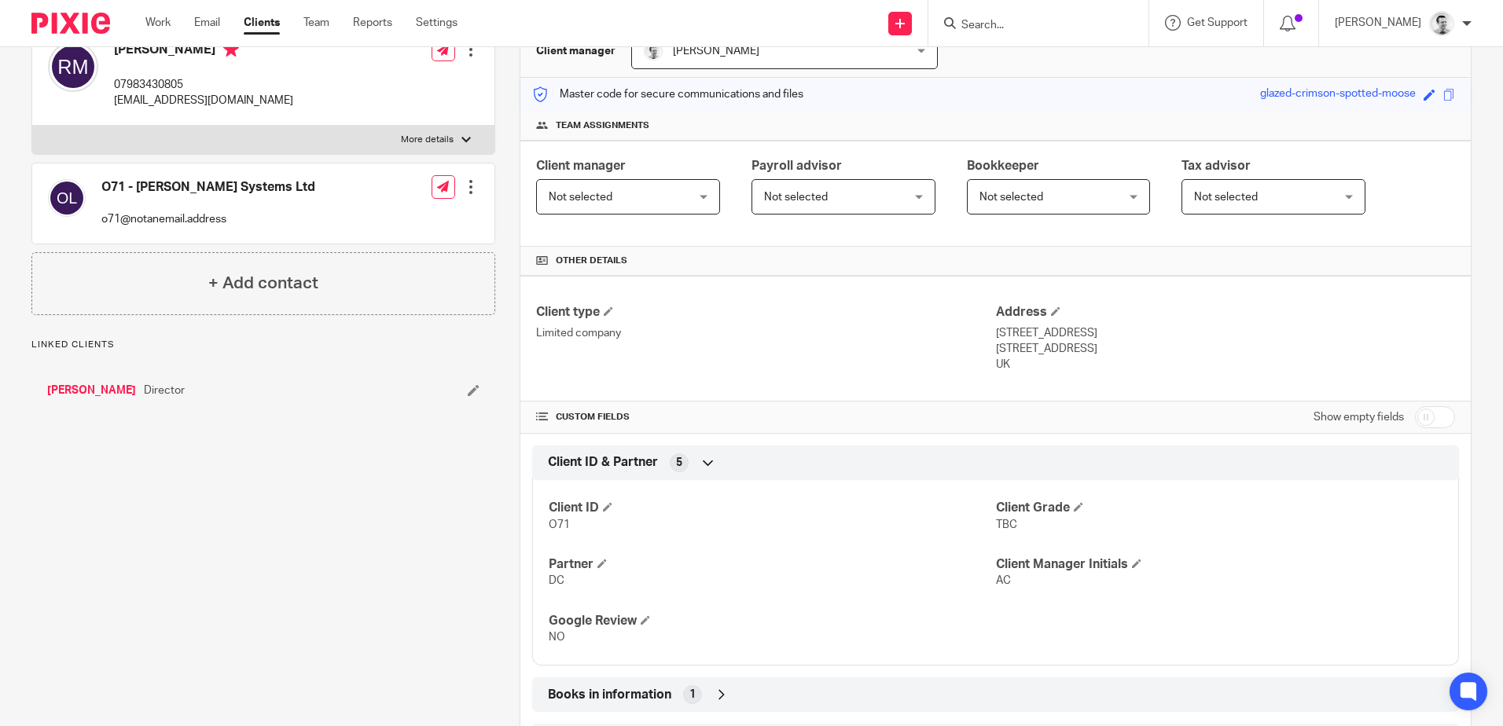
scroll to position [479, 0]
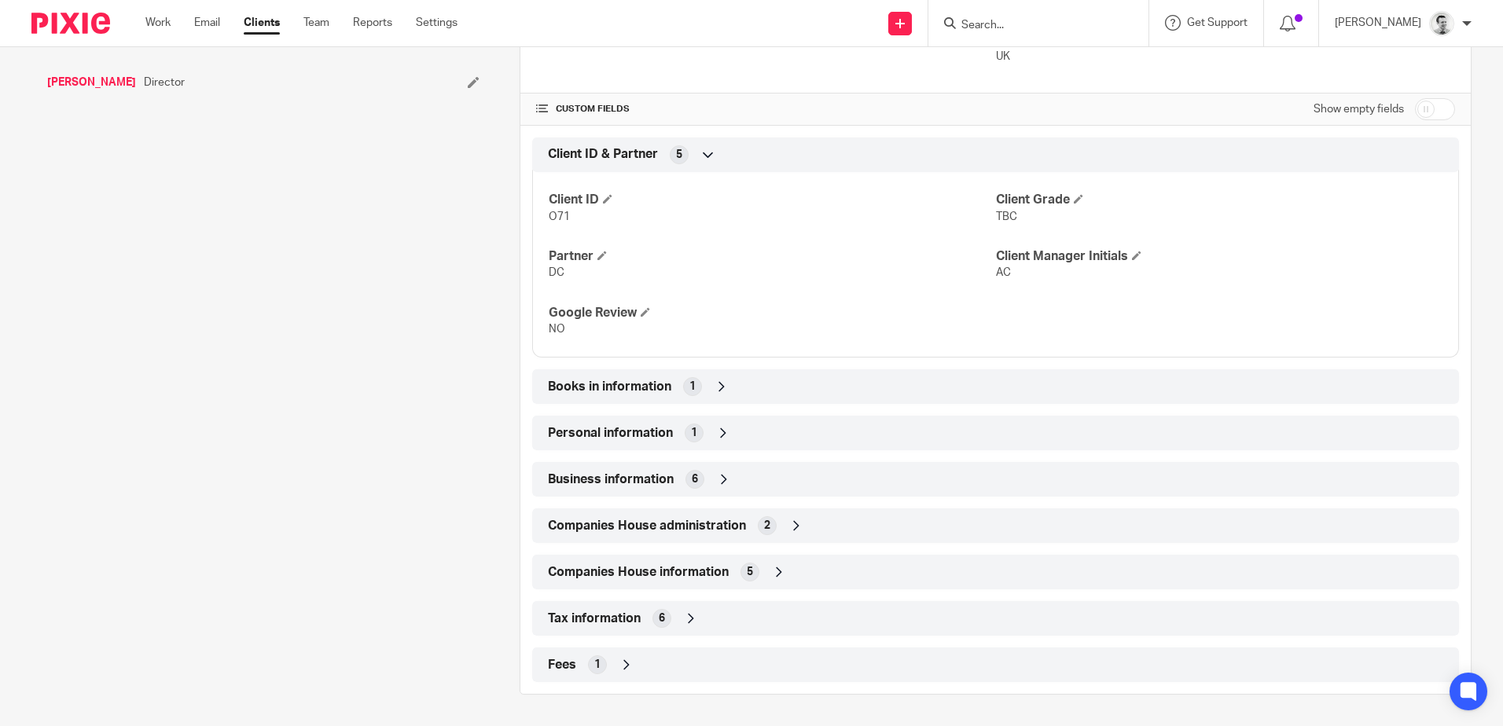
click at [715, 390] on icon at bounding box center [722, 387] width 16 height 16
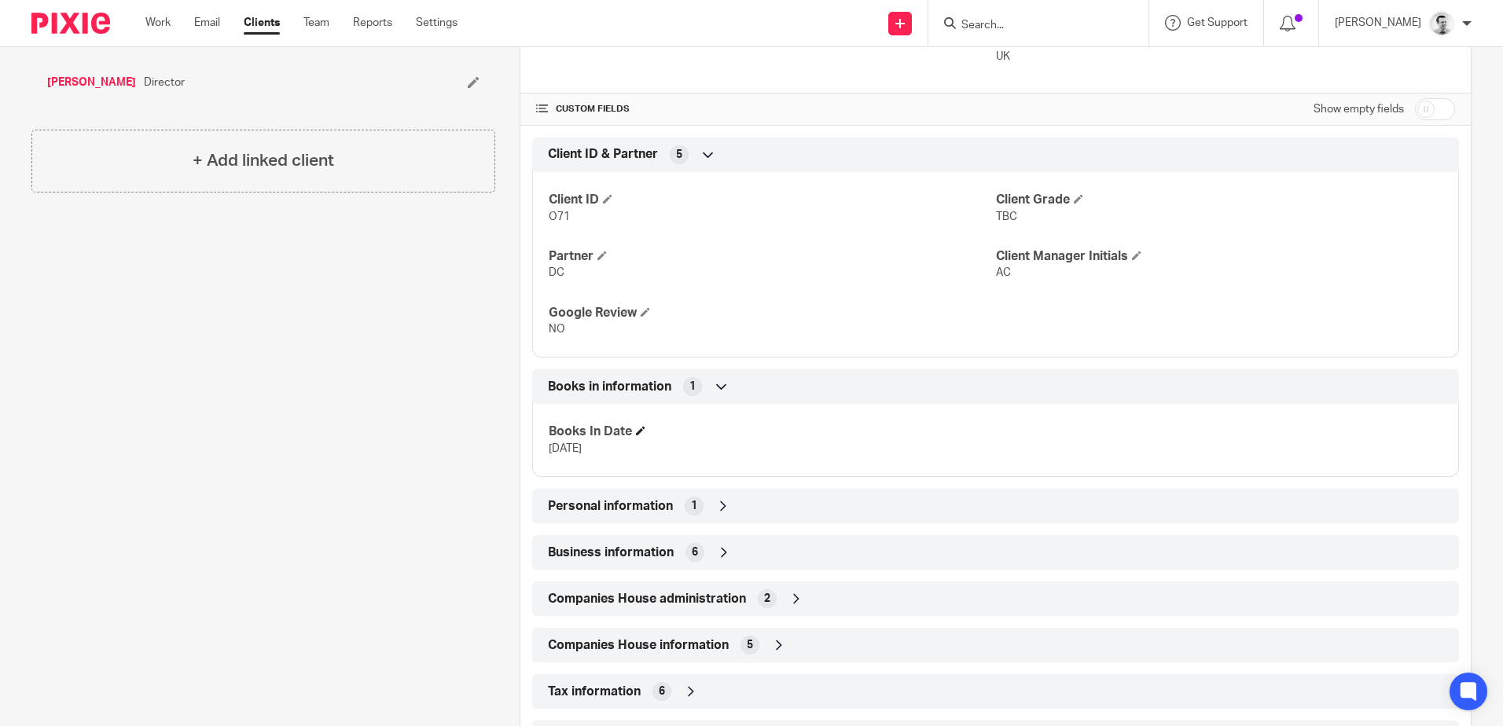
click at [643, 428] on span at bounding box center [640, 430] width 9 height 9
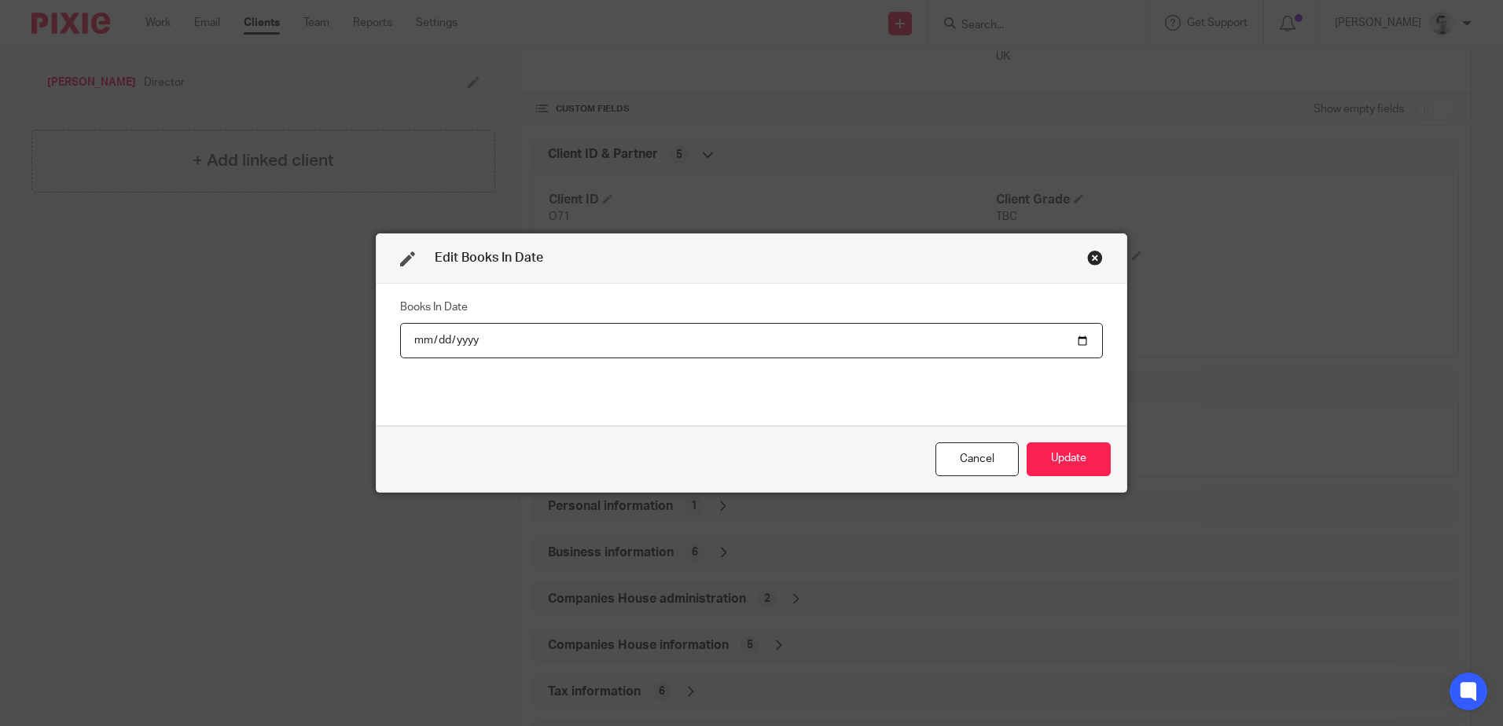
click at [434, 340] on input "date" at bounding box center [751, 340] width 703 height 35
click at [462, 340] on input "date" at bounding box center [751, 340] width 703 height 35
drag, startPoint x: 1072, startPoint y: 460, endPoint x: 1068, endPoint y: 453, distance: 8.1
click at [1073, 459] on button "Update" at bounding box center [1068, 459] width 84 height 34
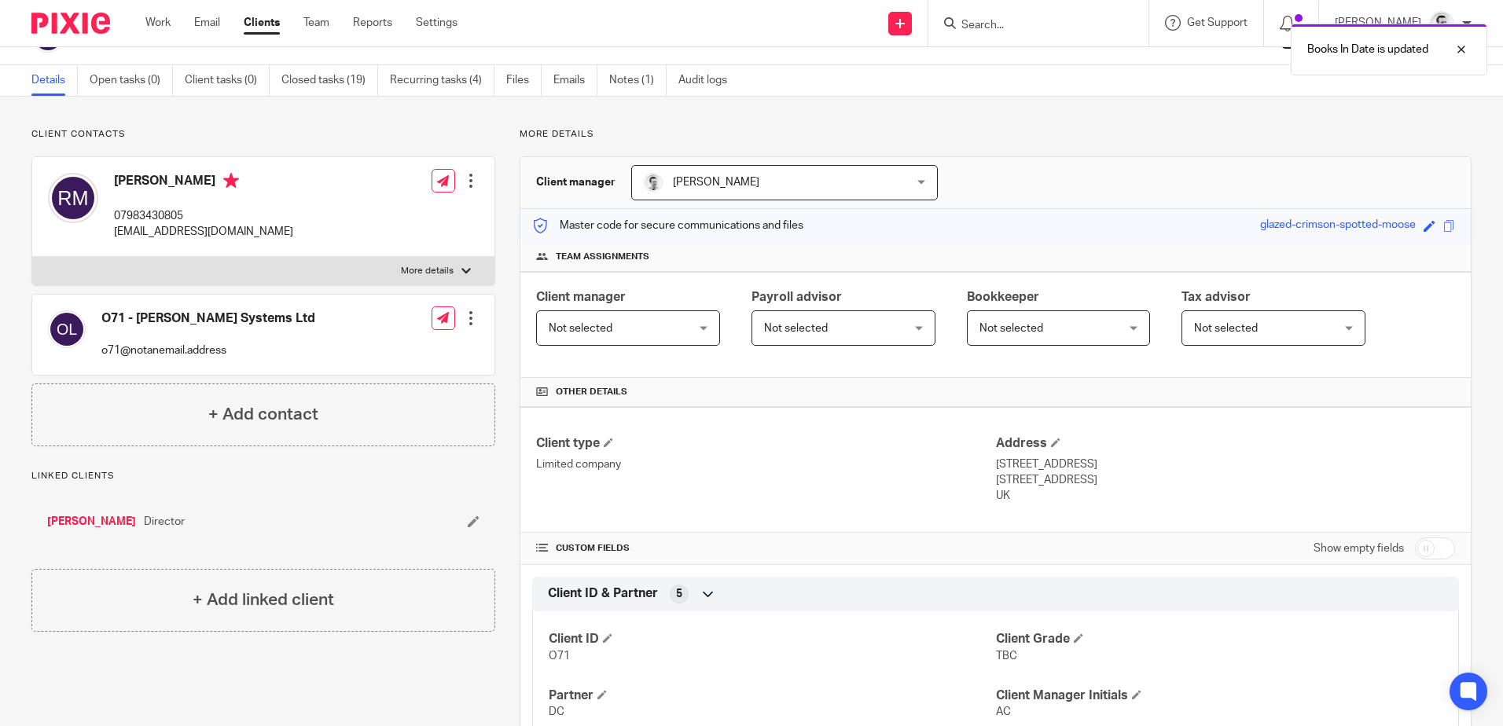
scroll to position [0, 0]
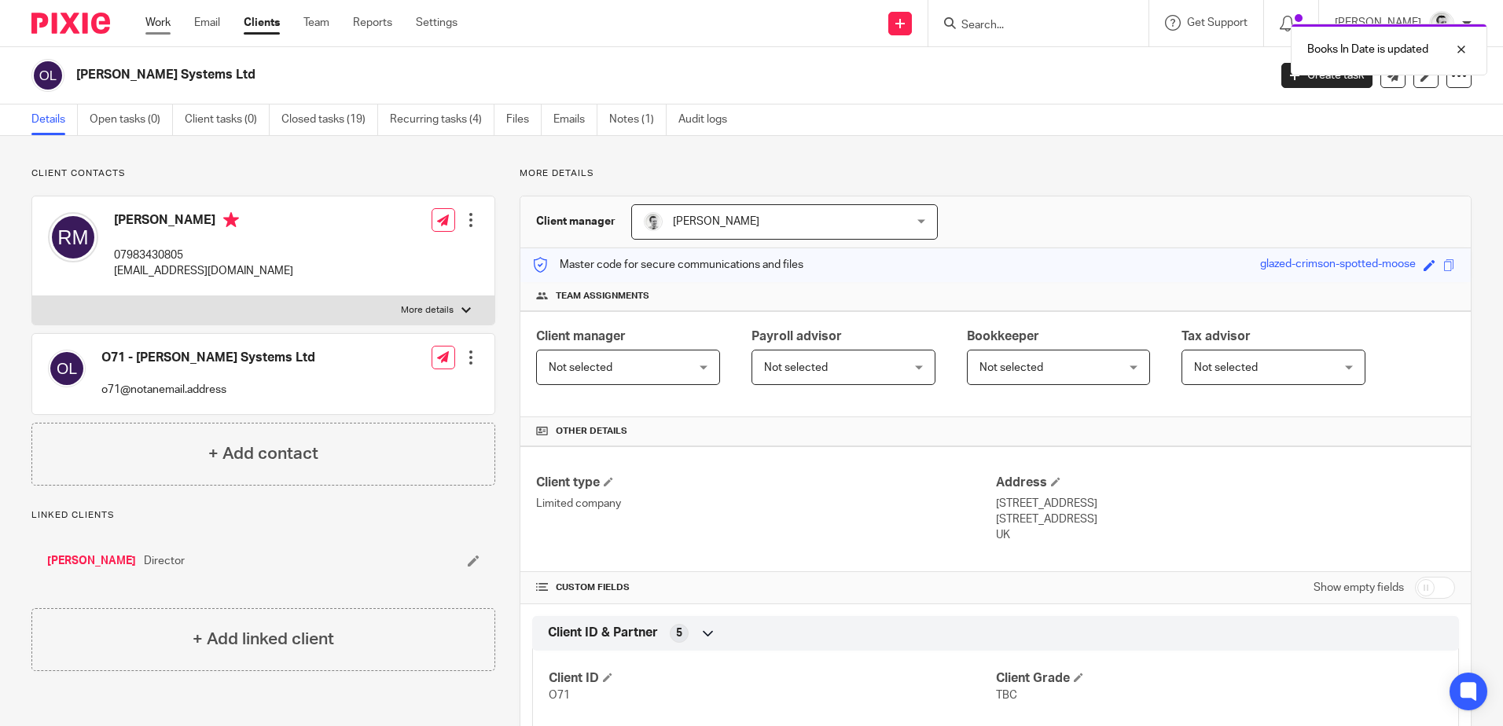
click at [155, 23] on link "Work" at bounding box center [157, 23] width 25 height 16
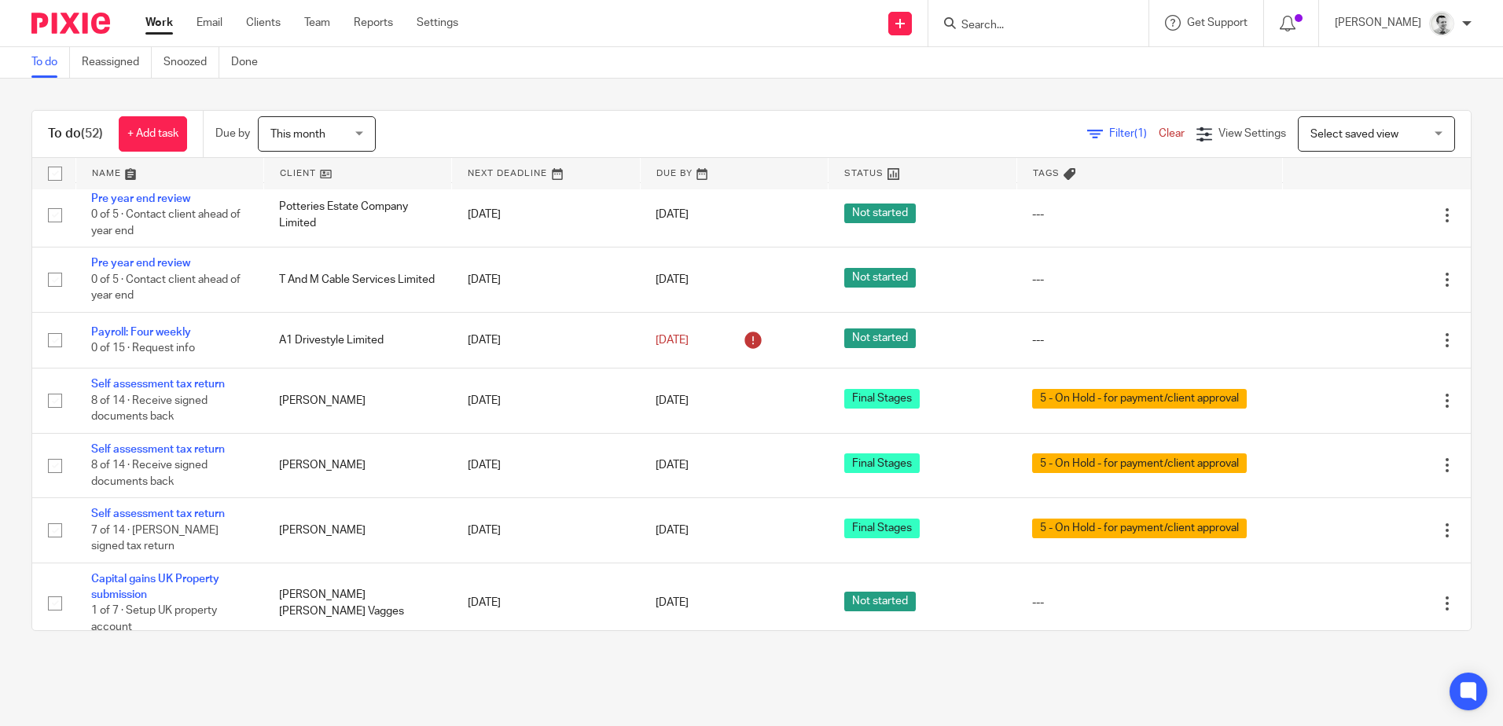
scroll to position [393, 0]
